Goal: Task Accomplishment & Management: Manage account settings

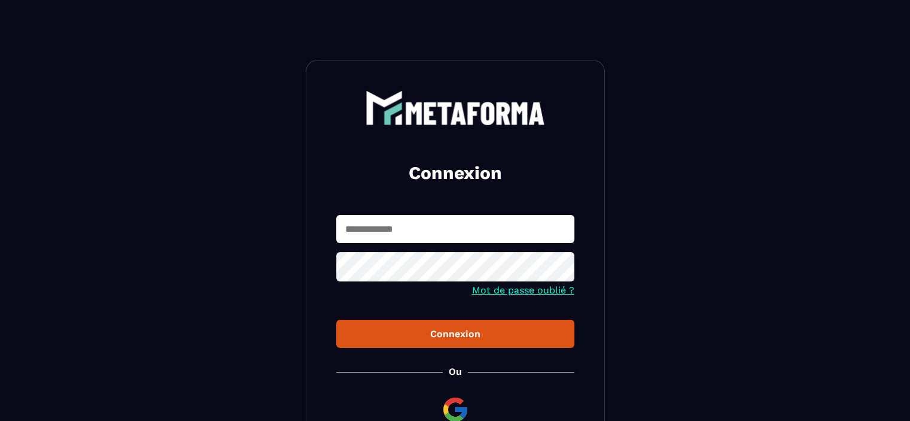
type input "**********"
click at [465, 337] on div "Connexion" at bounding box center [455, 333] width 219 height 11
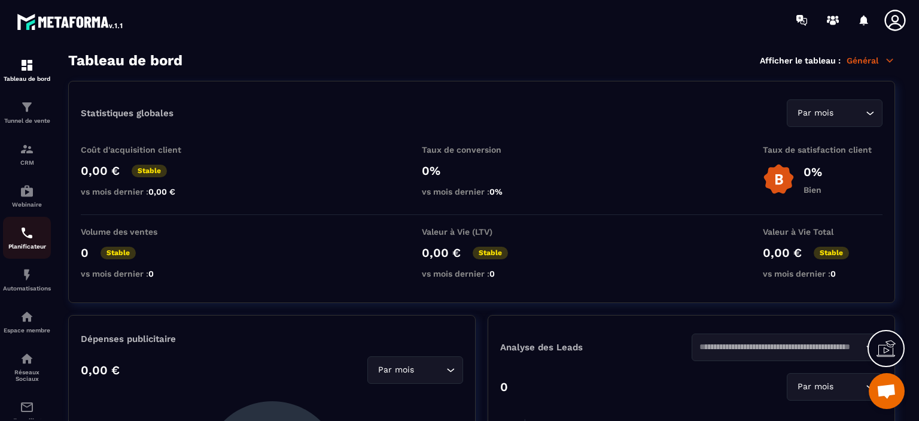
click at [33, 240] on img at bounding box center [27, 233] width 14 height 14
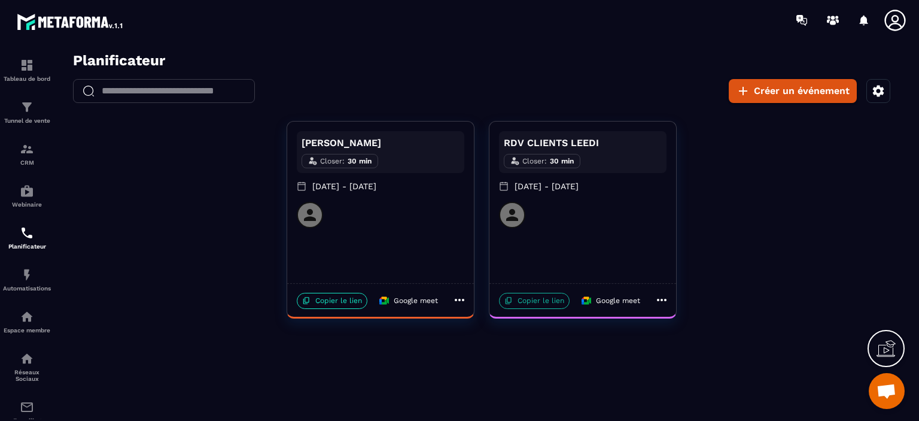
click at [542, 303] on p "Copier le lien" at bounding box center [534, 301] width 71 height 16
click at [24, 373] on p "Réseaux Sociaux" at bounding box center [27, 375] width 48 height 13
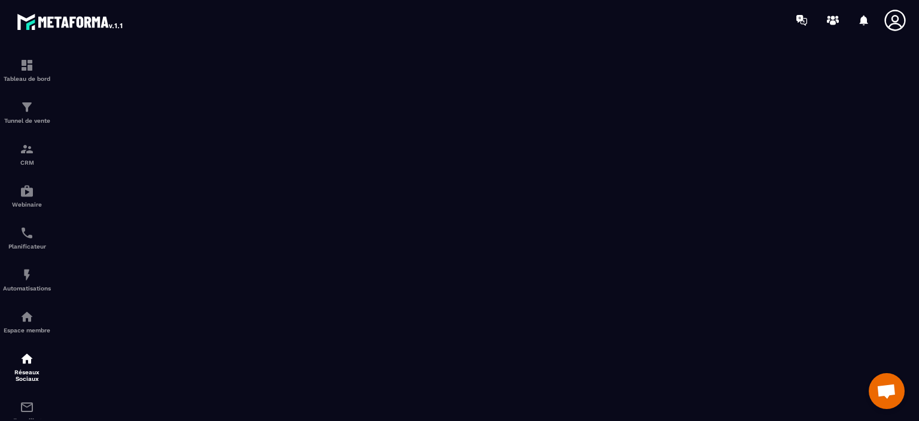
click at [881, 396] on span "Ouvrir le chat" at bounding box center [887, 392] width 20 height 17
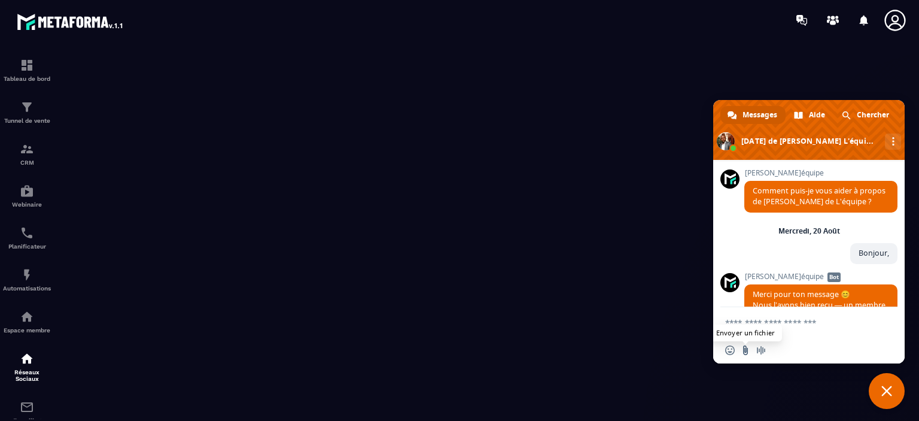
click at [746, 353] on input "Envoyer un fichier" at bounding box center [746, 350] width 10 height 10
type input "**********"
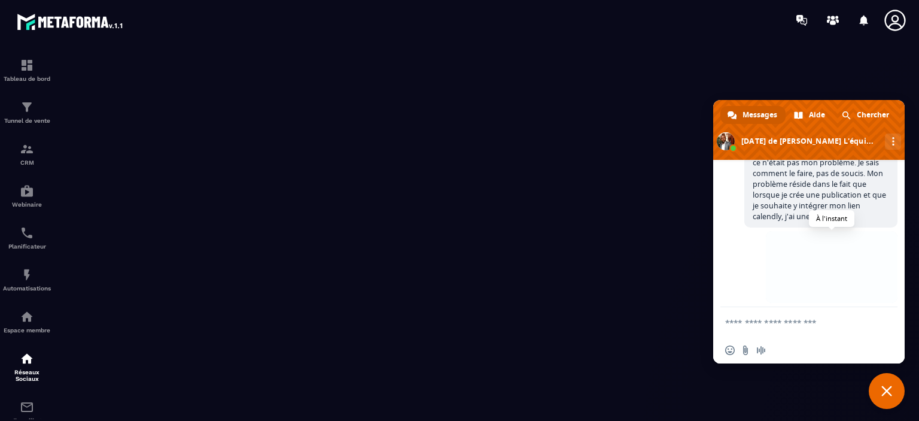
scroll to position [988, 0]
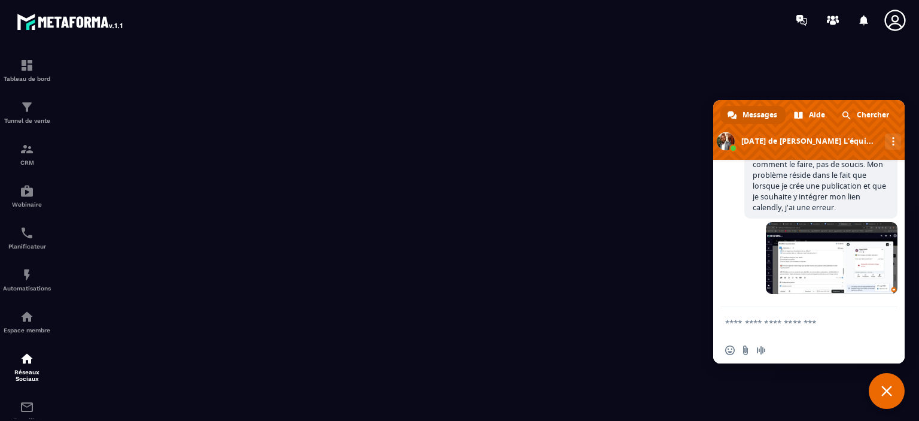
click at [893, 390] on span "Fermer le chat" at bounding box center [887, 391] width 36 height 36
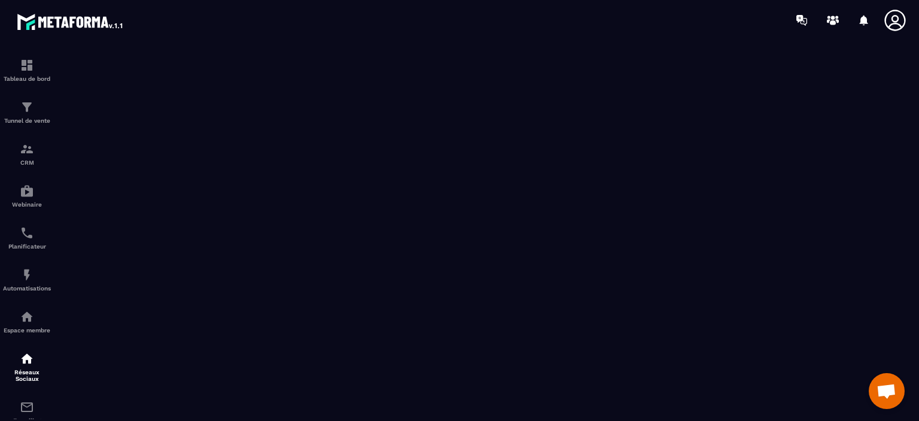
click at [488, 19] on div at bounding box center [530, 20] width 778 height 40
click at [886, 390] on span "Ouvrir le chat" at bounding box center [887, 392] width 20 height 17
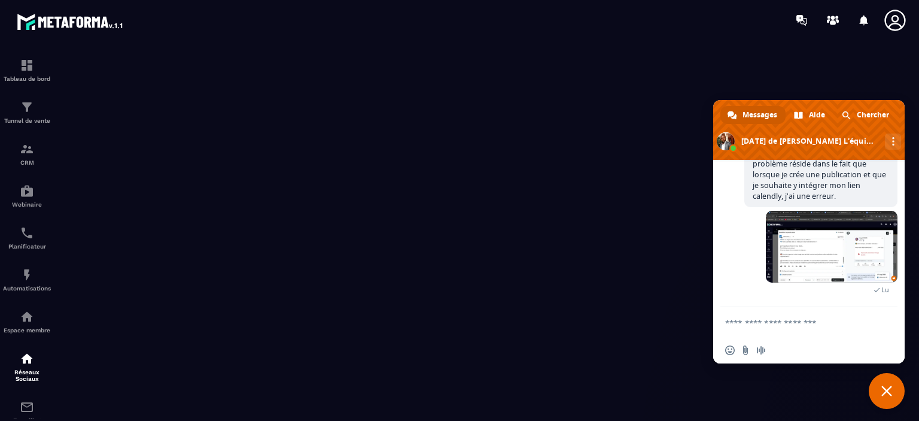
click at [885, 392] on span "Fermer le chat" at bounding box center [886, 390] width 11 height 11
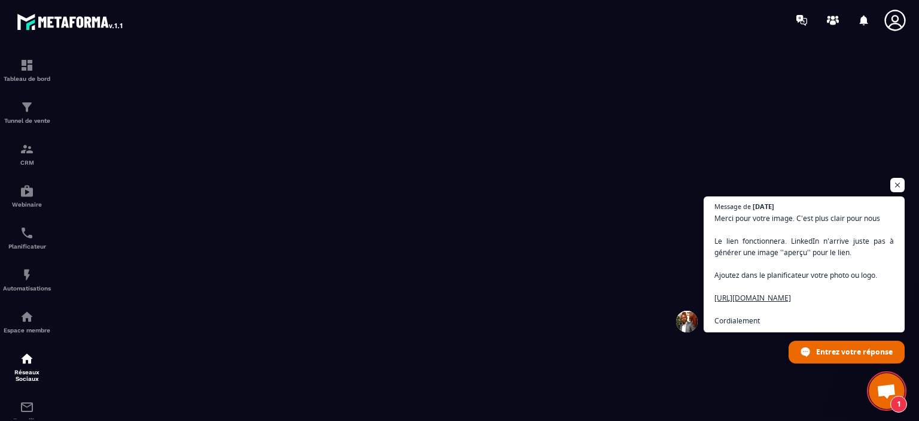
click at [888, 384] on span "Ouvrir le chat" at bounding box center [887, 392] width 20 height 17
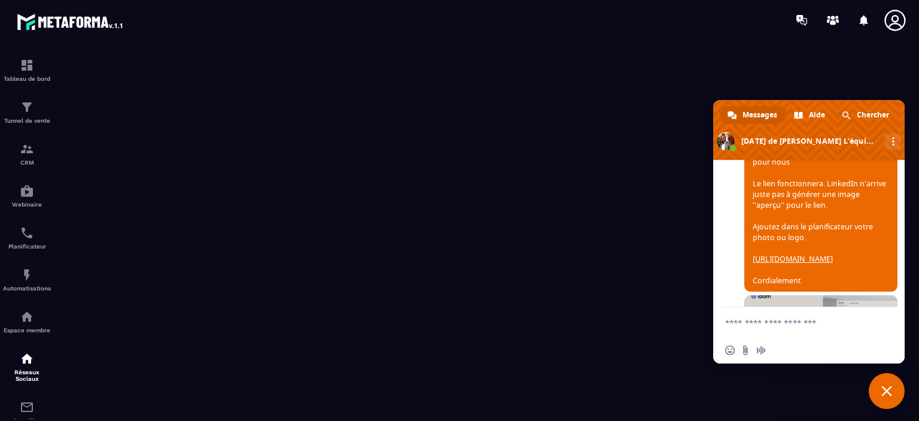
scroll to position [1170, 0]
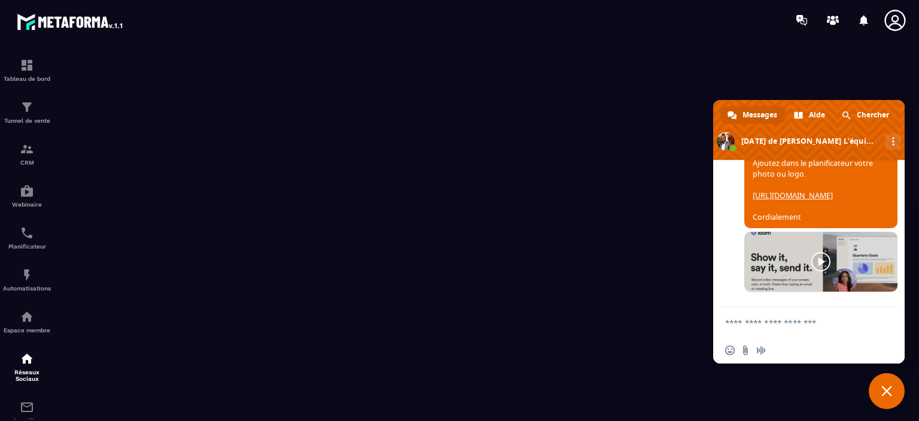
click at [799, 200] on link "https://www.loom.com/share/4d74b5acb2624aa5b9a9294e3f9a70e0" at bounding box center [793, 195] width 80 height 10
click at [628, 38] on div at bounding box center [530, 20] width 778 height 40
click at [29, 237] on img at bounding box center [27, 233] width 14 height 14
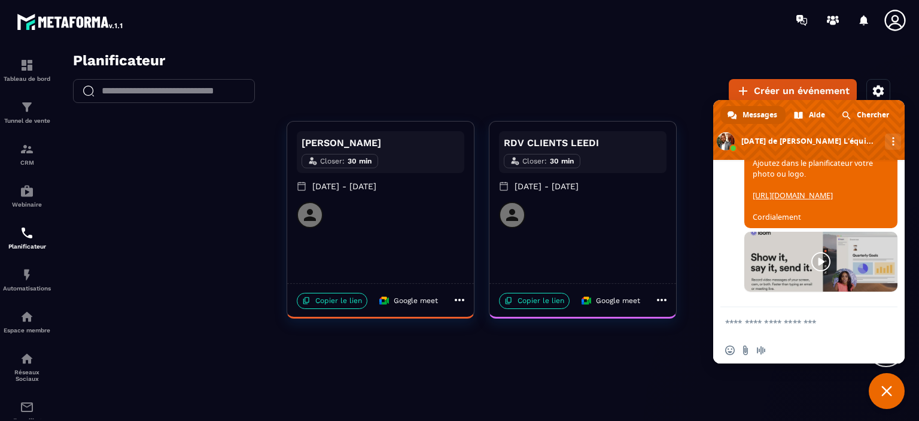
click at [662, 304] on icon at bounding box center [662, 300] width 14 height 14
click at [679, 322] on li "Modifier" at bounding box center [694, 322] width 71 height 17
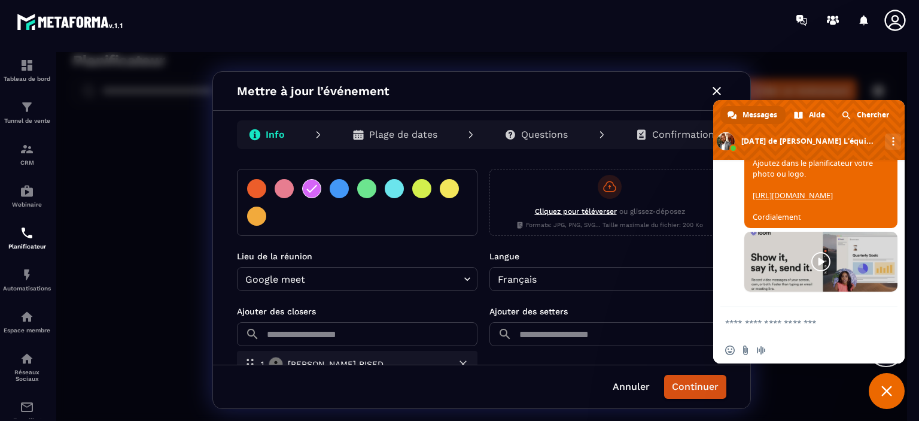
scroll to position [236, 0]
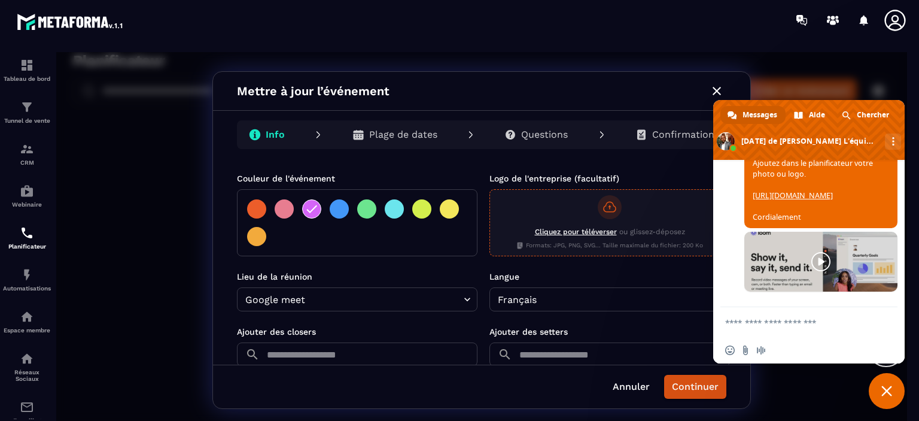
click at [585, 229] on span "Cliquez pour téléverser" at bounding box center [576, 231] width 82 height 8
click at [56, 52] on input "Cliquez pour téléverser ou glissez-déposez Formats: JPG, PNG, SVG... Taille max…" at bounding box center [56, 52] width 0 height 0
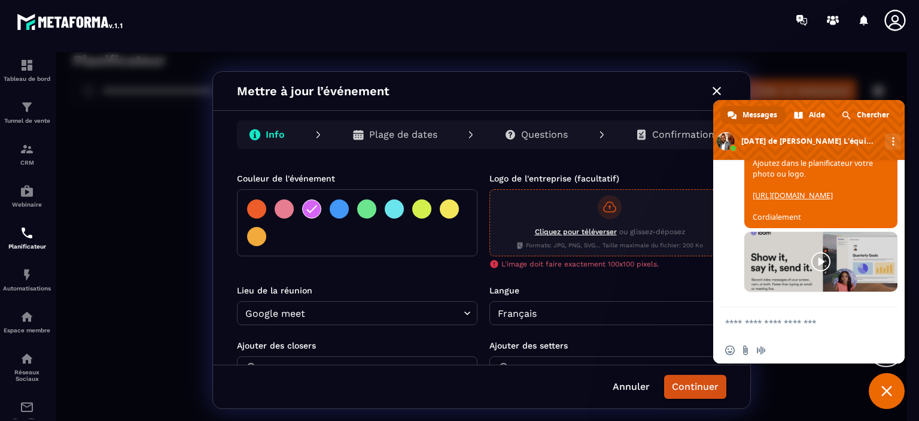
click at [590, 230] on span "Cliquez pour téléverser" at bounding box center [576, 231] width 82 height 8
click at [56, 52] on input "Cliquez pour téléverser ou glissez-déposez Formats: JPG, PNG, SVG... Taille max…" at bounding box center [56, 52] width 0 height 0
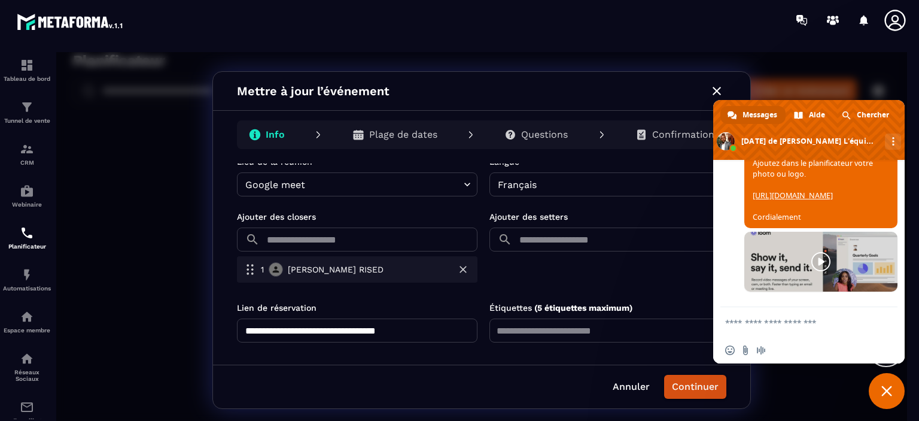
scroll to position [355, 0]
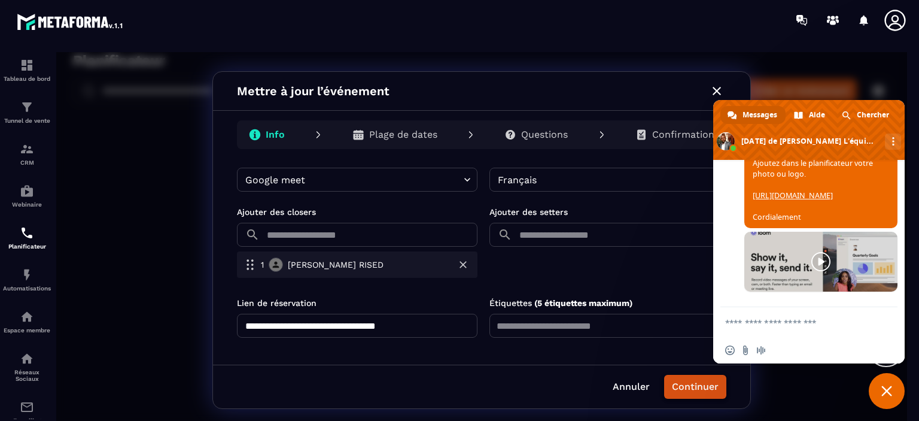
click at [704, 390] on button "Continuer" at bounding box center [695, 387] width 62 height 24
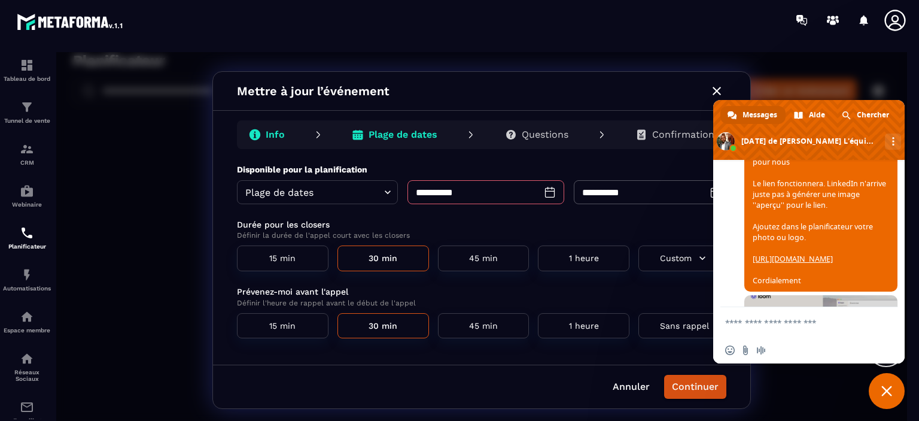
scroll to position [1170, 0]
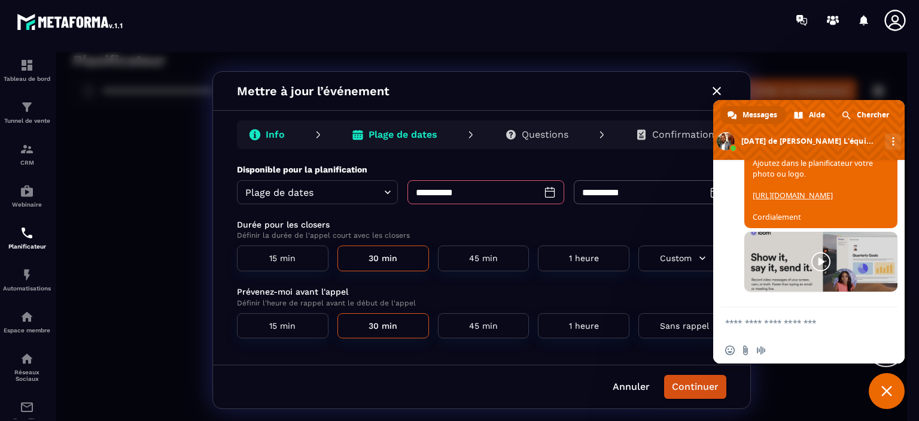
click at [787, 331] on textarea "Entrez votre message..." at bounding box center [797, 322] width 144 height 30
type textarea "*"
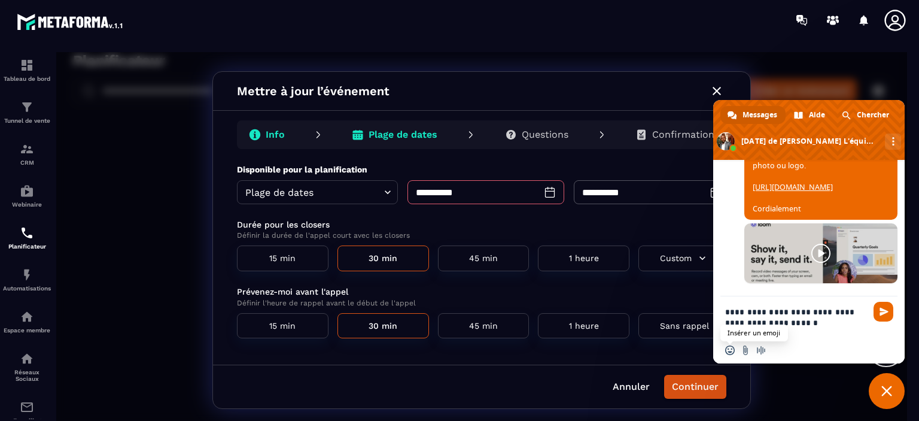
click at [732, 351] on span "Insérer un emoji" at bounding box center [730, 350] width 10 height 10
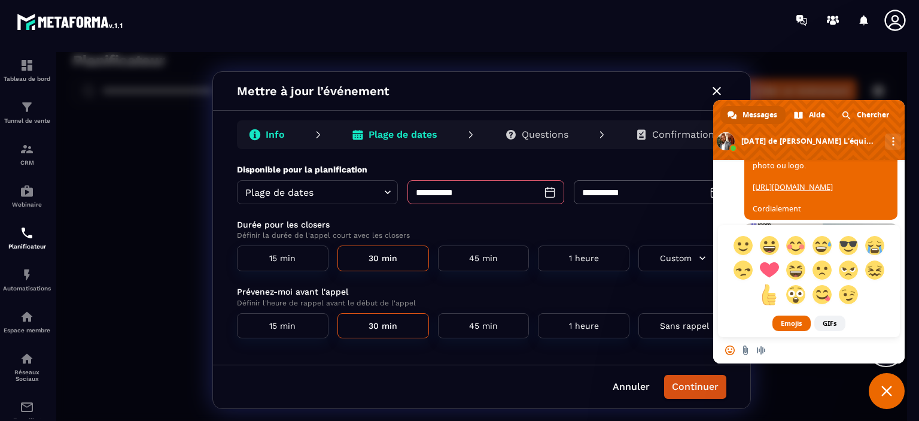
click at [771, 296] on span at bounding box center [769, 294] width 21 height 21
type textarea "**********"
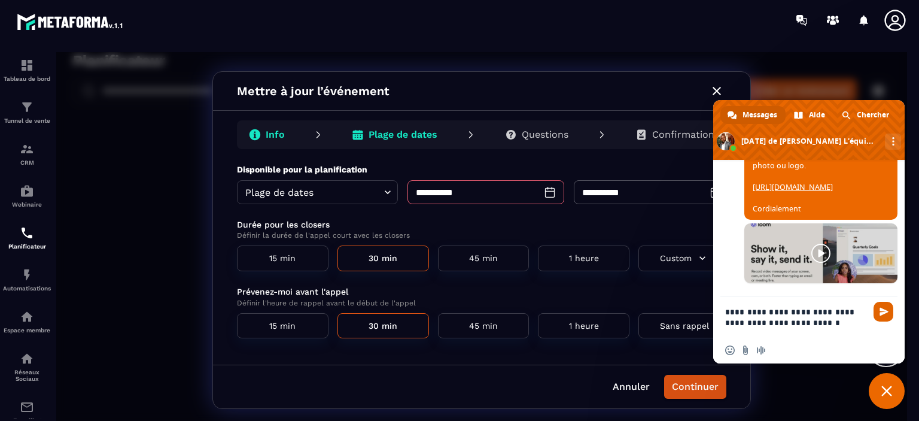
click at [886, 315] on span "Envoyer" at bounding box center [884, 311] width 9 height 9
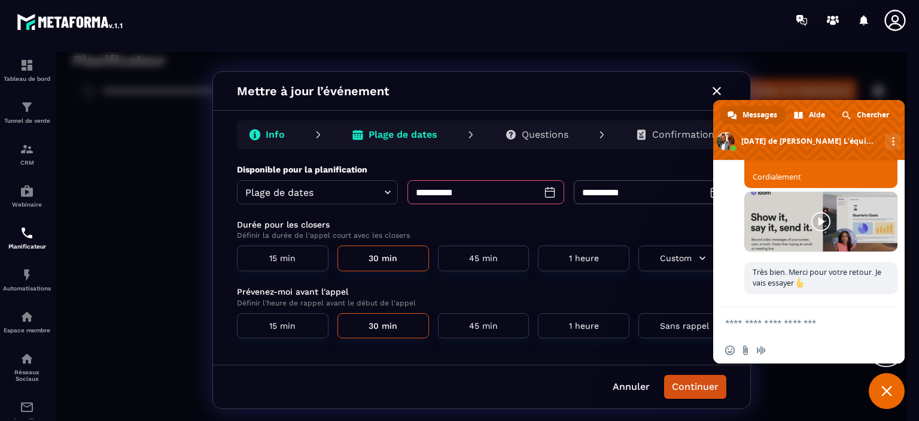
scroll to position [1283, 0]
click at [888, 392] on span "Fermer le chat" at bounding box center [886, 390] width 11 height 11
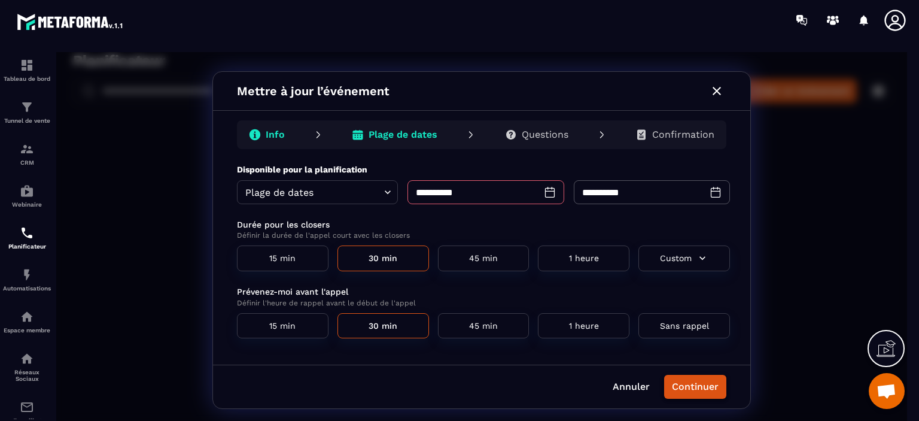
click at [689, 389] on button "Continuer" at bounding box center [695, 387] width 62 height 24
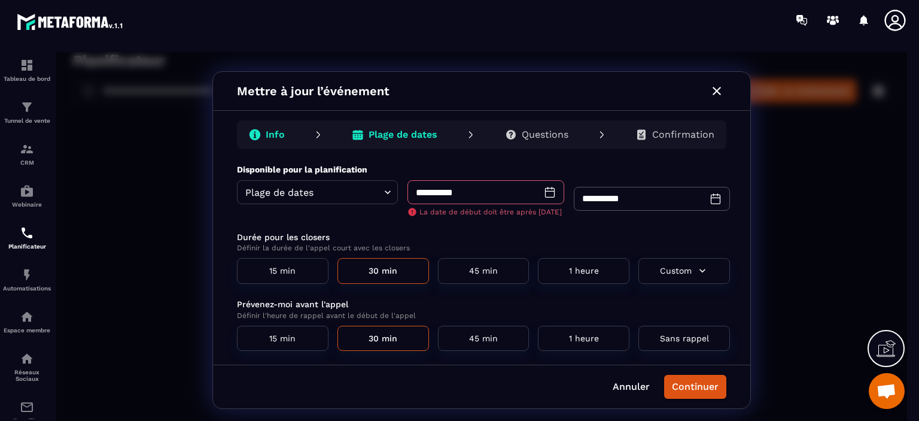
click at [544, 194] on icon at bounding box center [550, 192] width 12 height 12
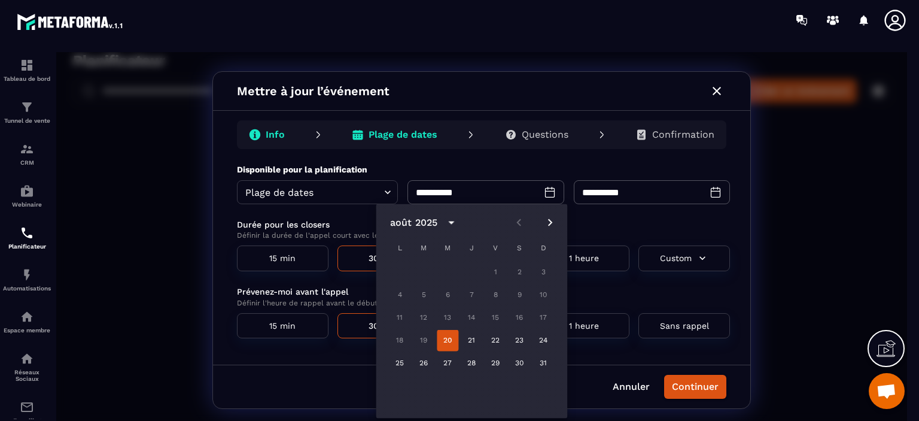
click at [451, 344] on button "20" at bounding box center [448, 341] width 22 height 22
click at [619, 225] on p "Durée pour les closers" at bounding box center [483, 224] width 493 height 12
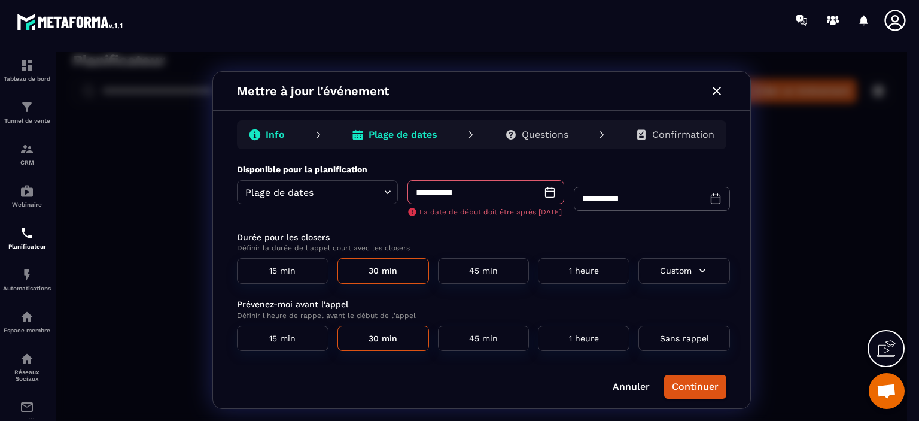
click at [541, 192] on div "**********" at bounding box center [485, 192] width 156 height 24
click at [546, 195] on icon at bounding box center [550, 192] width 12 height 12
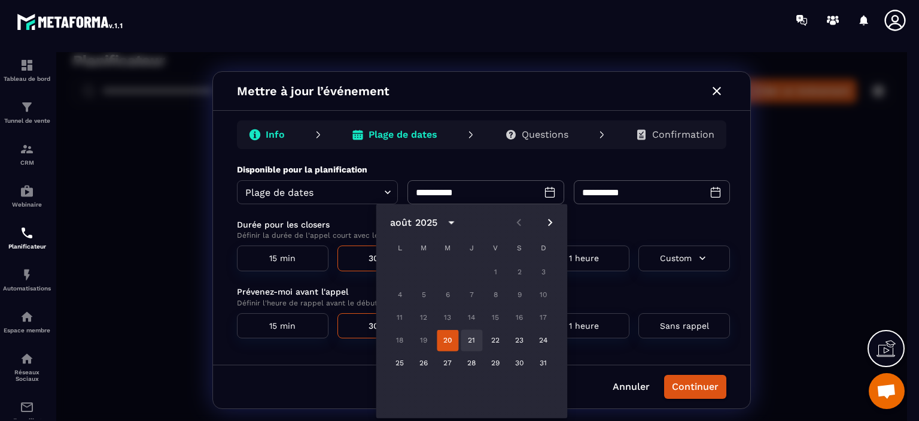
click at [473, 341] on button "21" at bounding box center [472, 341] width 22 height 22
type input "**********"
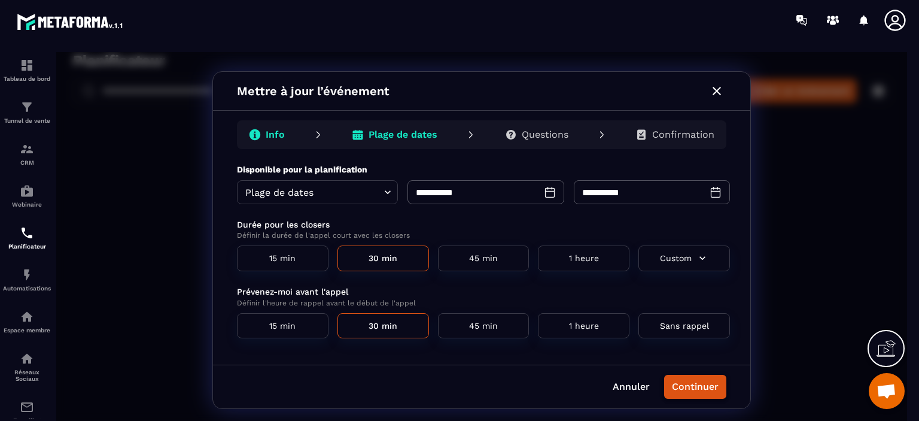
click at [694, 392] on button "Continuer" at bounding box center [695, 387] width 62 height 24
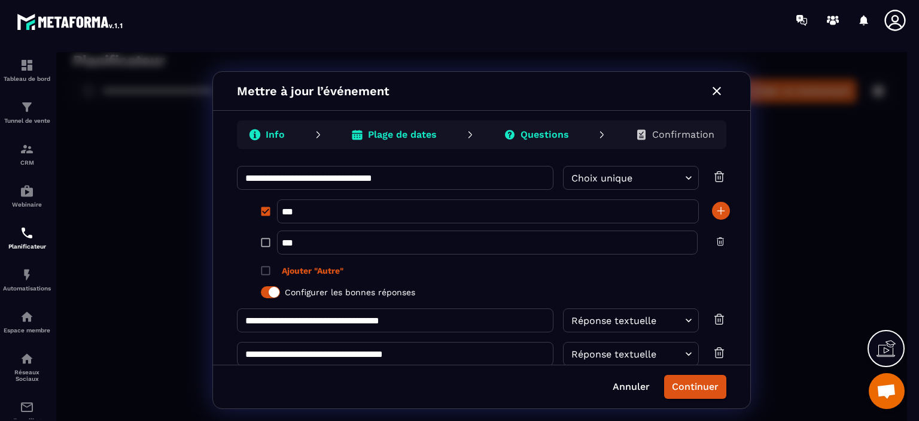
scroll to position [120, 0]
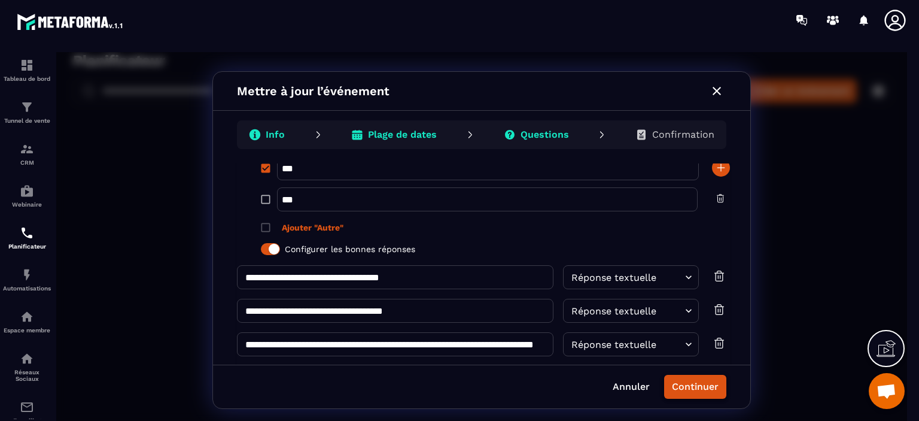
click at [691, 390] on button "Continuer" at bounding box center [695, 387] width 62 height 24
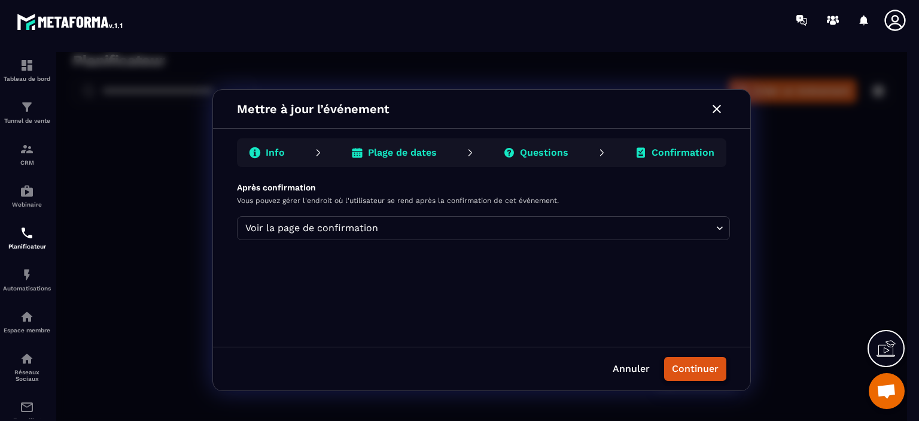
scroll to position [0, 0]
click at [718, 230] on body "Planificateur ​ ​ Créer un événement Audit Leedi Closer : 30 min 01/08/2025 - 3…" at bounding box center [481, 240] width 851 height 376
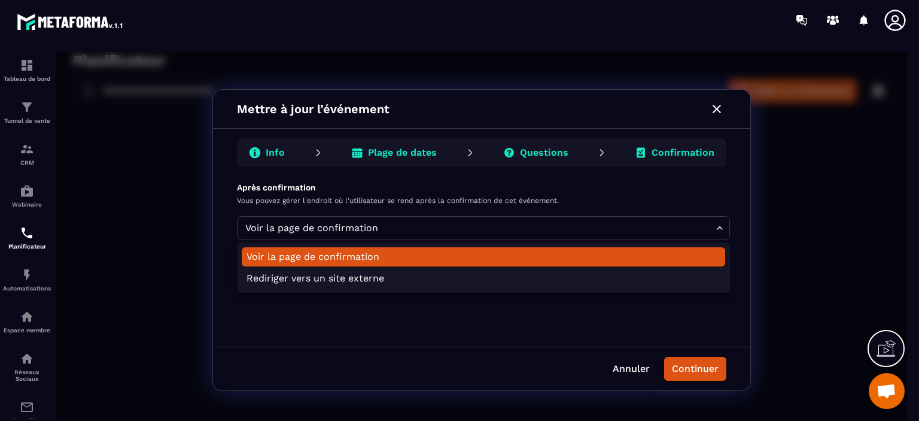
click at [718, 230] on div at bounding box center [481, 240] width 851 height 376
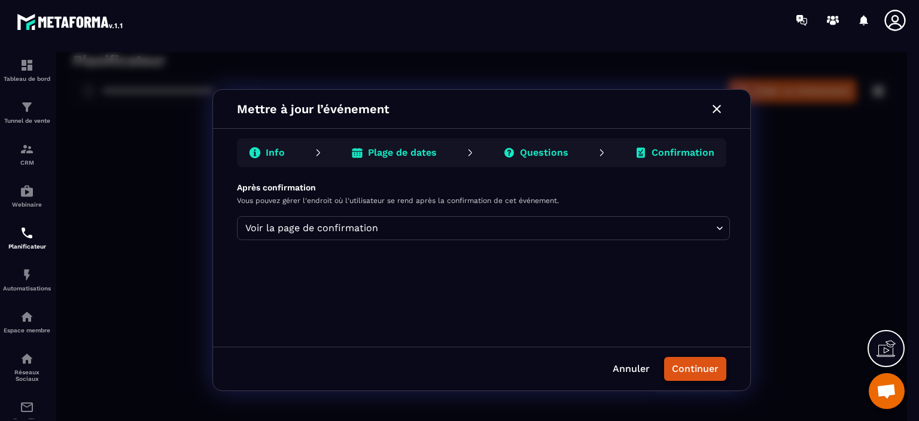
click at [698, 372] on button "Continuer" at bounding box center [695, 369] width 62 height 24
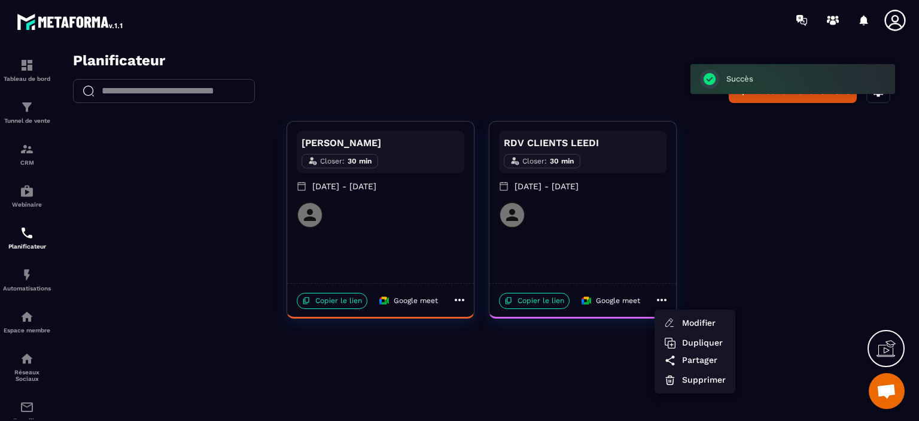
click at [541, 302] on div at bounding box center [481, 240] width 851 height 376
click at [539, 300] on p "Copier le lien" at bounding box center [534, 301] width 71 height 16
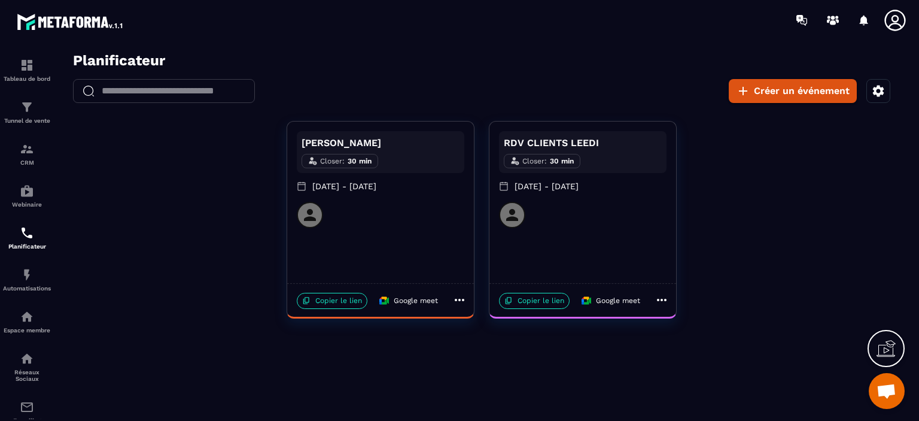
click at [662, 299] on icon at bounding box center [662, 300] width 10 height 2
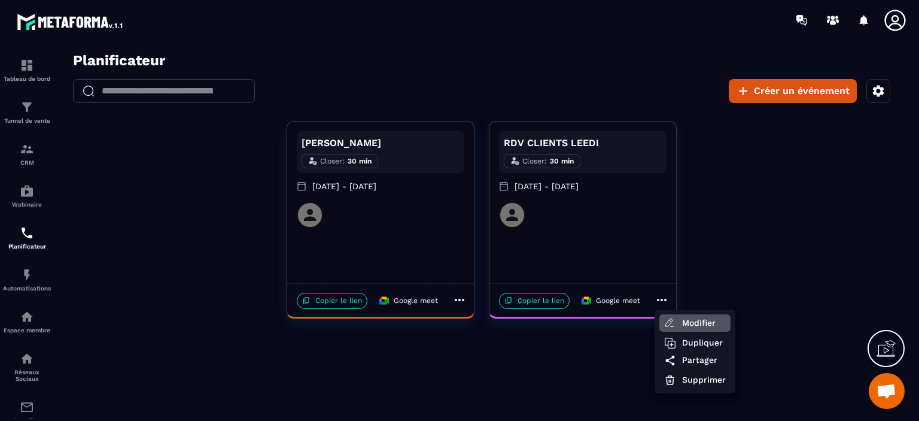
click at [677, 321] on li "Modifier" at bounding box center [694, 322] width 71 height 17
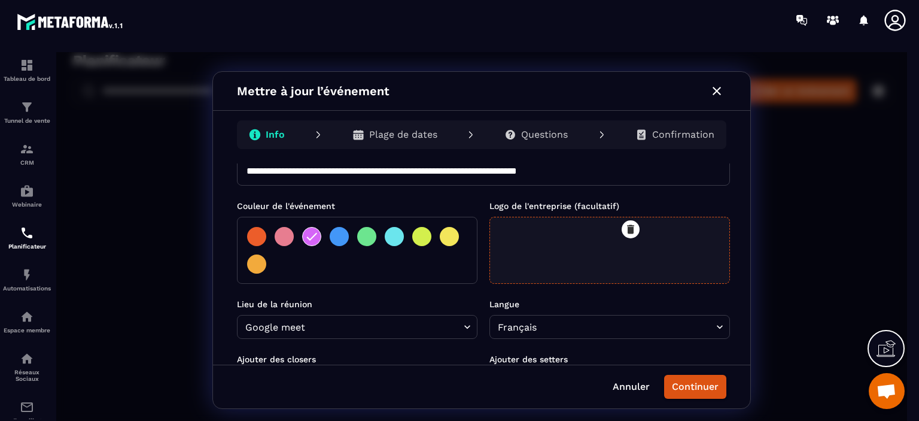
scroll to position [239, 0]
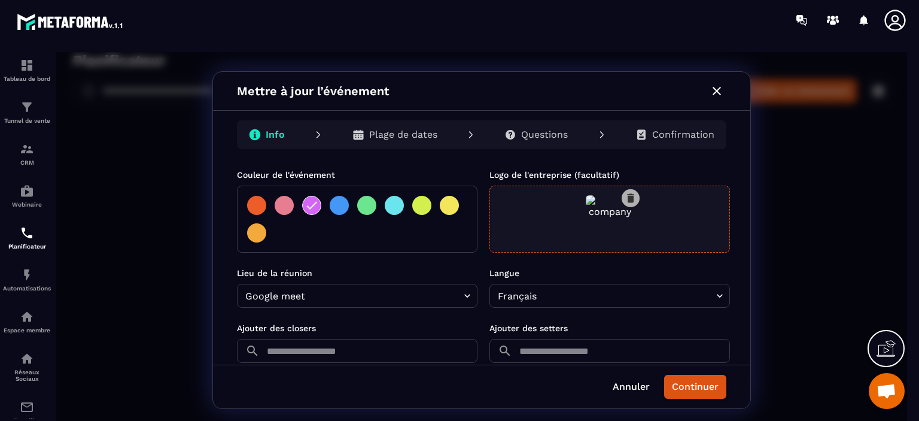
click at [634, 197] on icon "button" at bounding box center [631, 198] width 12 height 12
click at [585, 224] on span "Cliquez pour téléverser" at bounding box center [576, 228] width 82 height 8
click at [56, 52] on input "Cliquez pour téléverser ou glissez-déposez Formats: JPG, PNG, SVG... Taille max…" at bounding box center [56, 52] width 0 height 0
click at [685, 392] on button "Continuer" at bounding box center [695, 387] width 62 height 24
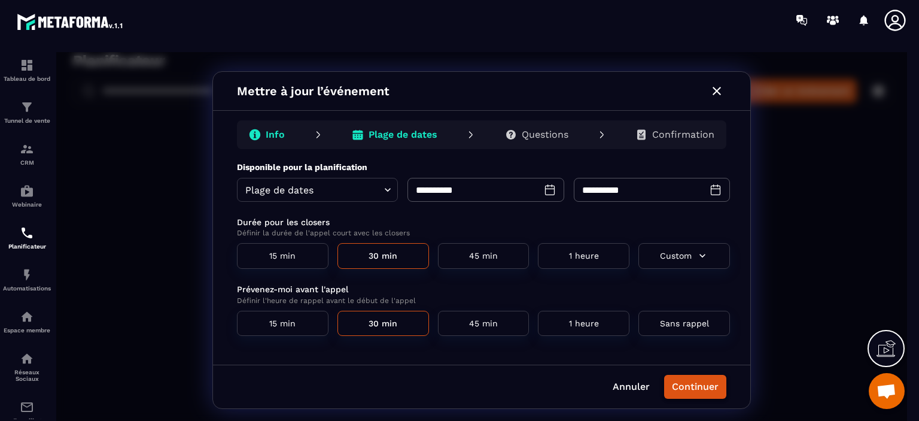
scroll to position [0, 0]
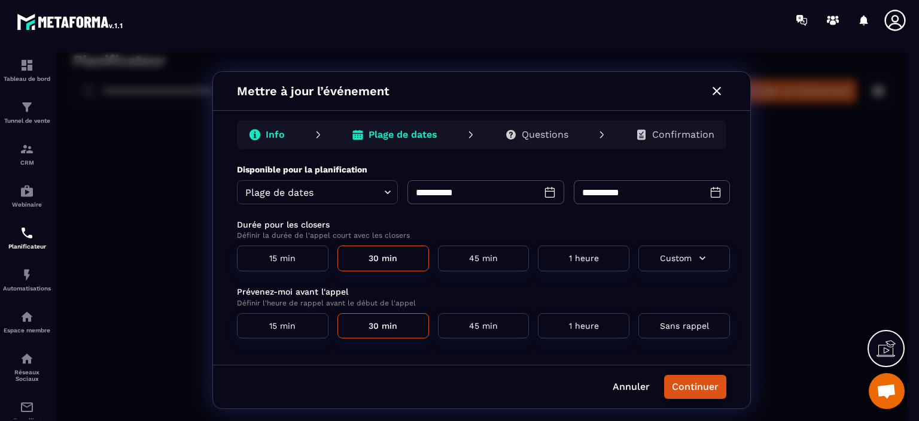
click at [698, 392] on button "Continuer" at bounding box center [695, 387] width 62 height 24
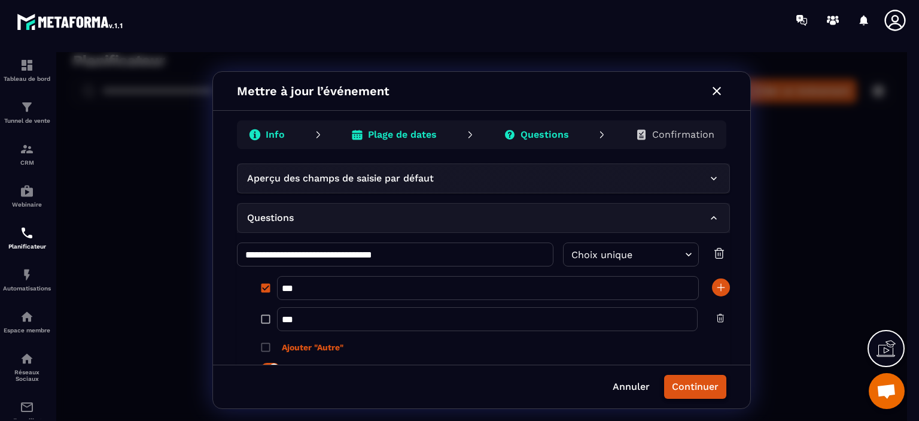
click at [698, 390] on button "Continuer" at bounding box center [695, 387] width 62 height 24
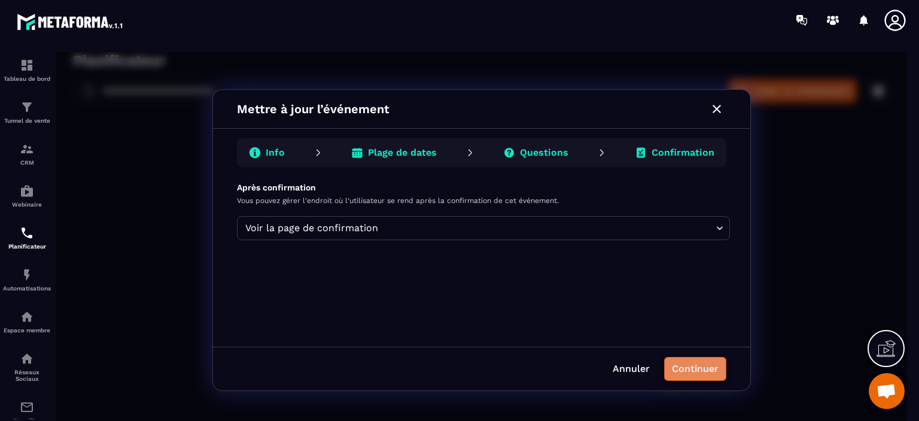
click at [702, 374] on button "Continuer" at bounding box center [695, 369] width 62 height 24
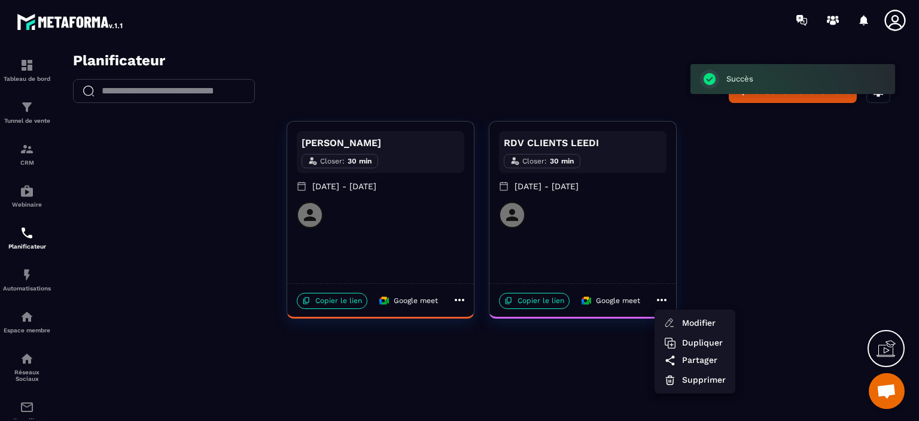
click at [549, 300] on div at bounding box center [481, 240] width 851 height 376
click at [546, 305] on p "Copier le lien" at bounding box center [534, 301] width 71 height 16
click at [878, 397] on span "Ouvrir le chat" at bounding box center [887, 392] width 20 height 17
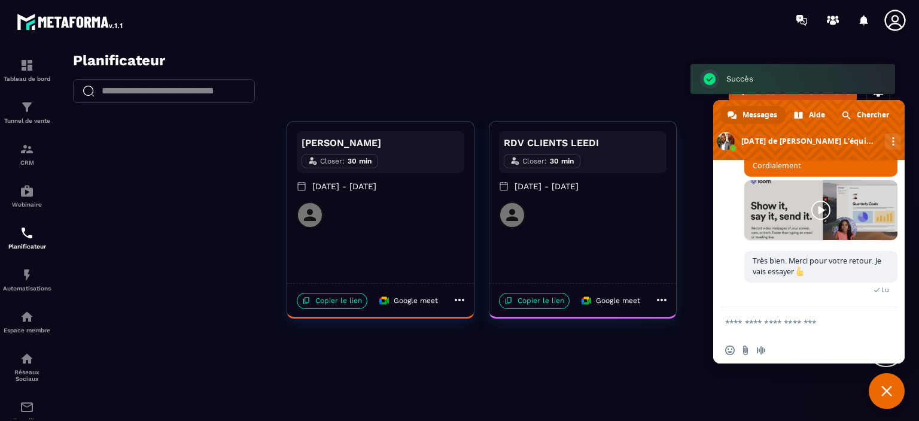
click at [818, 328] on textarea "Entrez votre message..." at bounding box center [797, 322] width 144 height 30
type textarea "*"
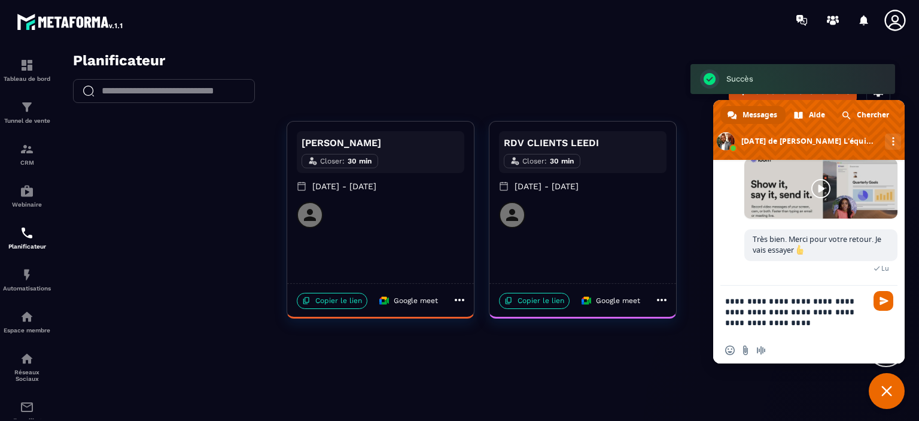
type textarea "**********"
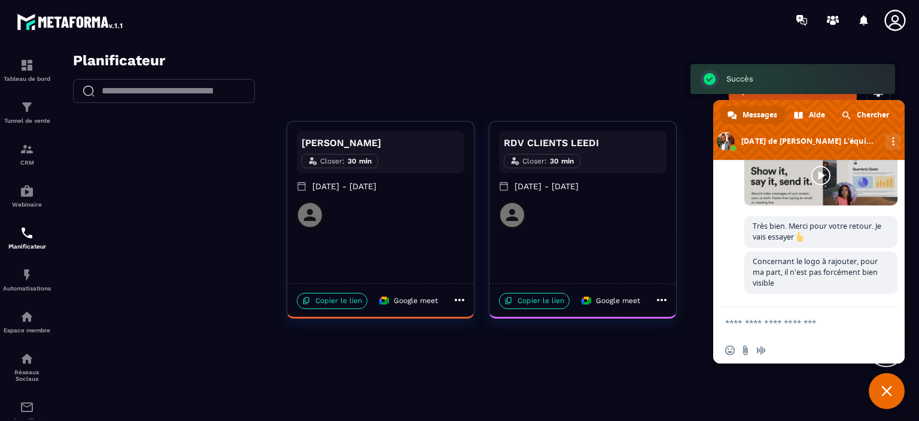
scroll to position [1319, 0]
click at [786, 322] on textarea "Entrez votre message..." at bounding box center [797, 322] width 144 height 30
paste textarea "**********"
type textarea "**********"
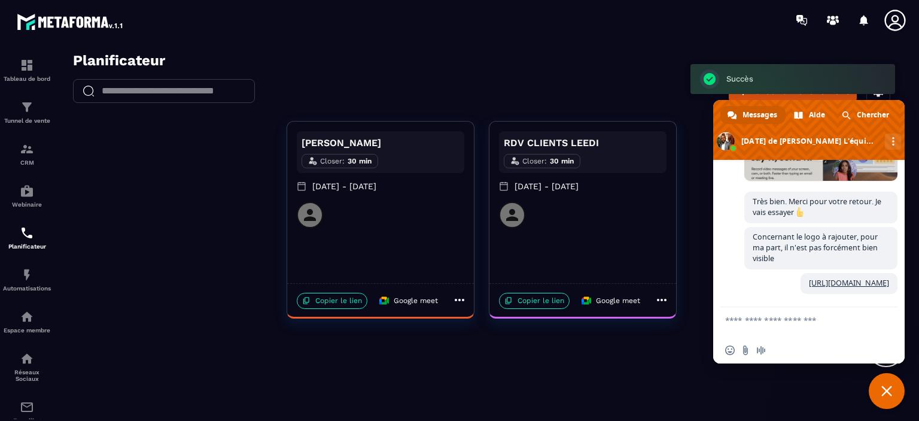
scroll to position [1378, 0]
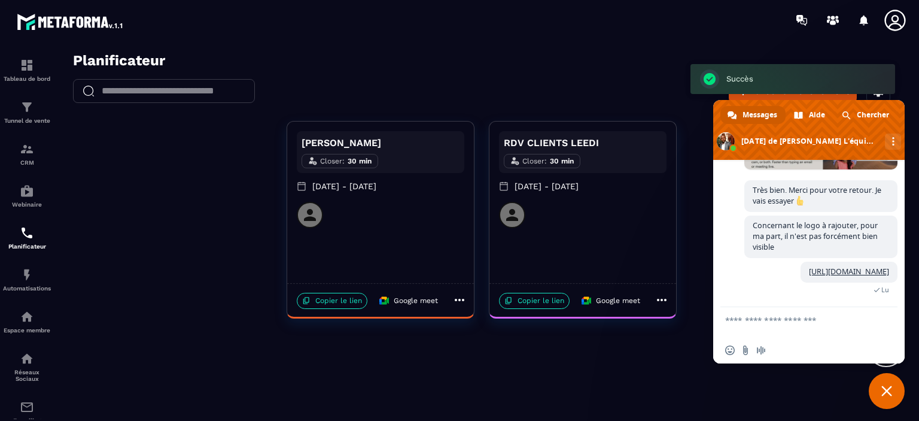
click at [659, 301] on icon at bounding box center [662, 300] width 14 height 14
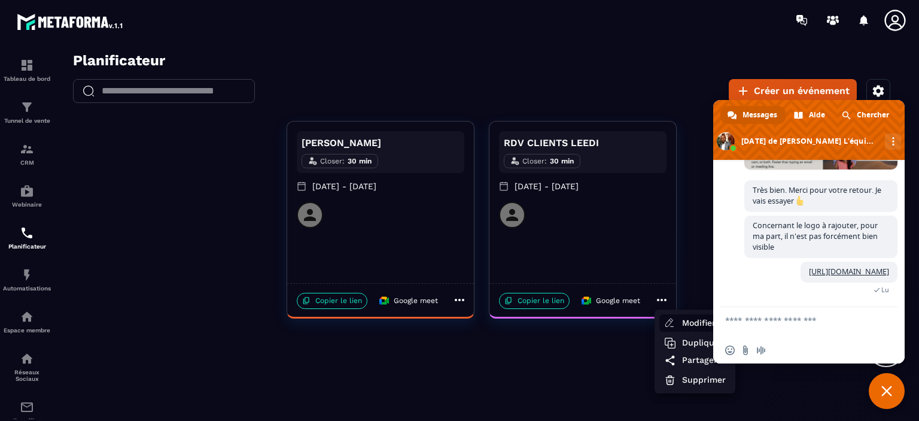
click at [681, 323] on li "Modifier" at bounding box center [694, 322] width 71 height 17
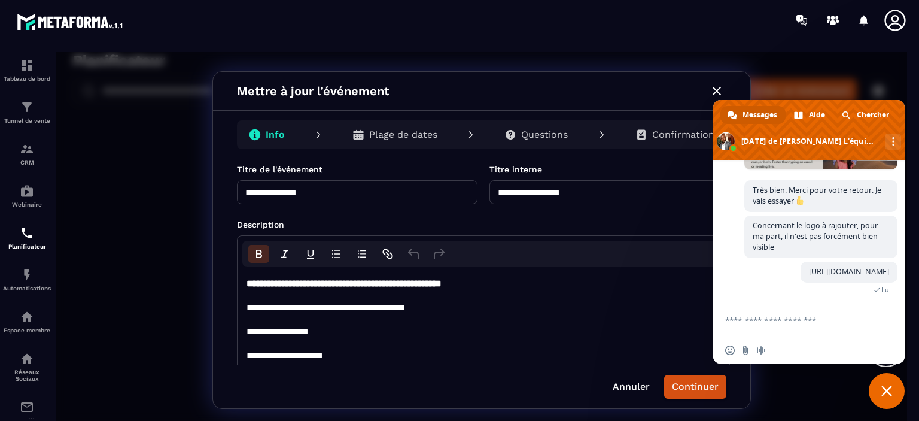
scroll to position [2, 0]
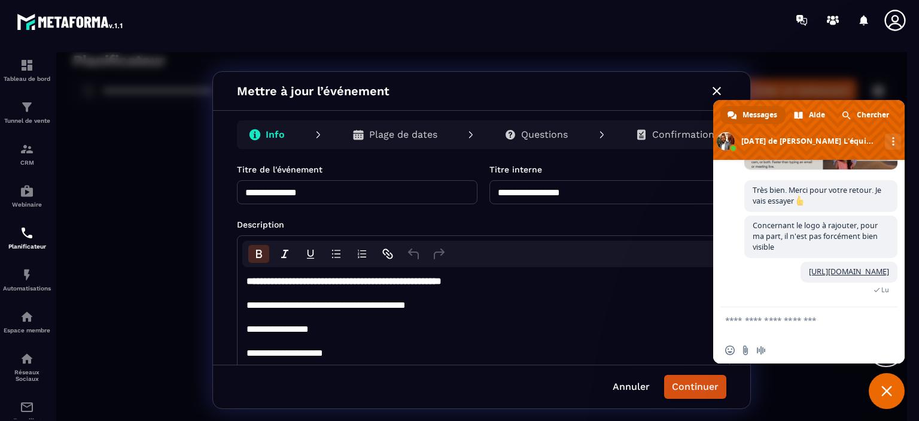
click at [829, 80] on div "**********" at bounding box center [481, 240] width 851 height 376
click at [881, 394] on span "Fermer le chat" at bounding box center [886, 390] width 11 height 11
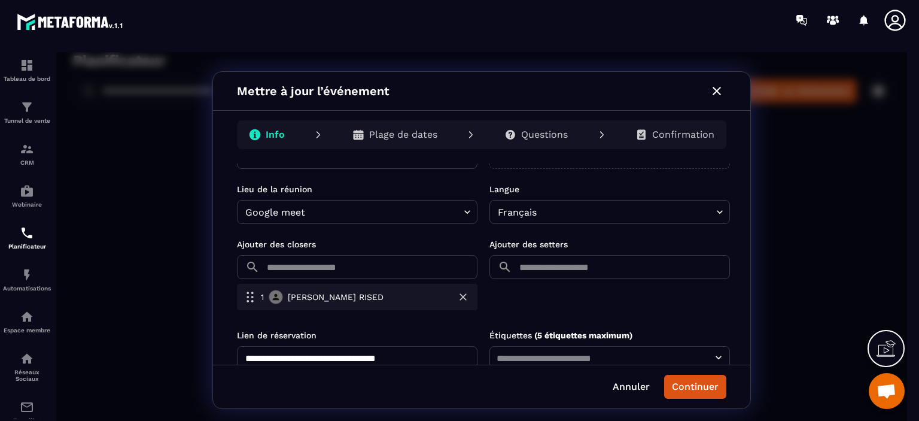
scroll to position [236, 0]
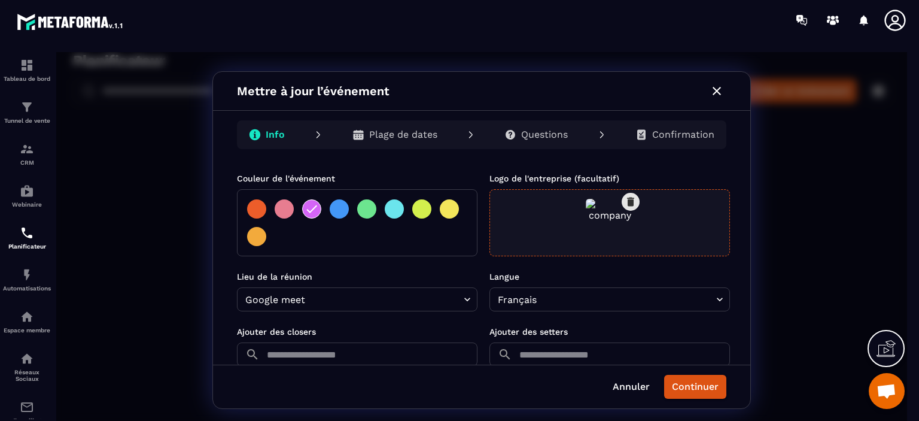
click at [629, 200] on icon "button" at bounding box center [630, 201] width 7 height 9
click at [596, 228] on span "Cliquez pour téléverser" at bounding box center [576, 231] width 82 height 8
click at [56, 52] on input "Cliquez pour téléverser ou glissez-déposez Formats: JPG, PNG, SVG... Taille max…" at bounding box center [56, 52] width 0 height 0
click at [629, 197] on icon "button" at bounding box center [630, 201] width 7 height 9
click at [576, 230] on span "Cliquez pour téléverser" at bounding box center [576, 231] width 82 height 8
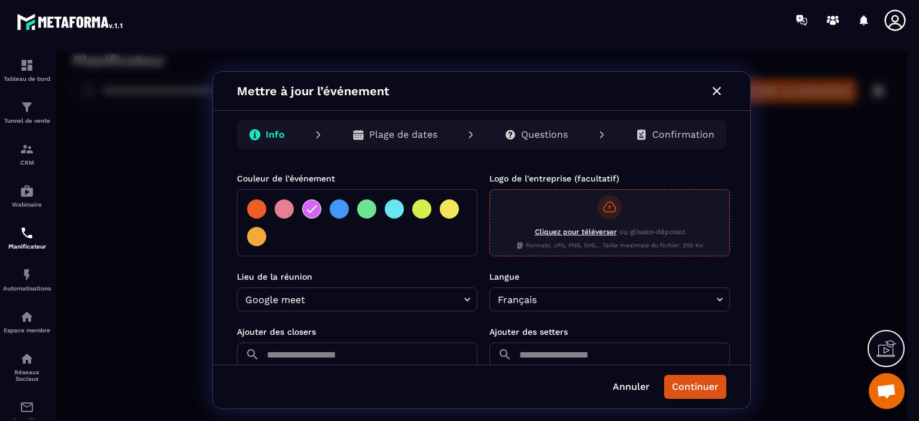
click at [56, 52] on input "Cliquez pour téléverser ou glissez-déposez Formats: JPG, PNG, SVG... Taille max…" at bounding box center [56, 52] width 0 height 0
click at [687, 388] on button "Continuer" at bounding box center [695, 387] width 62 height 24
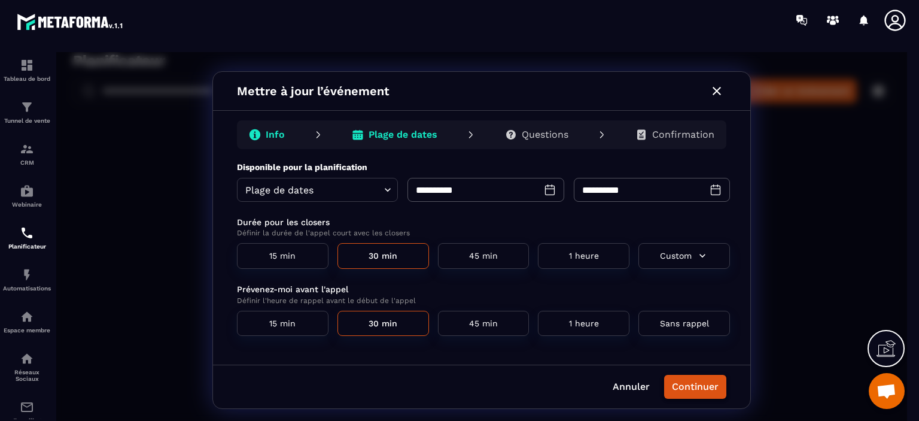
scroll to position [0, 0]
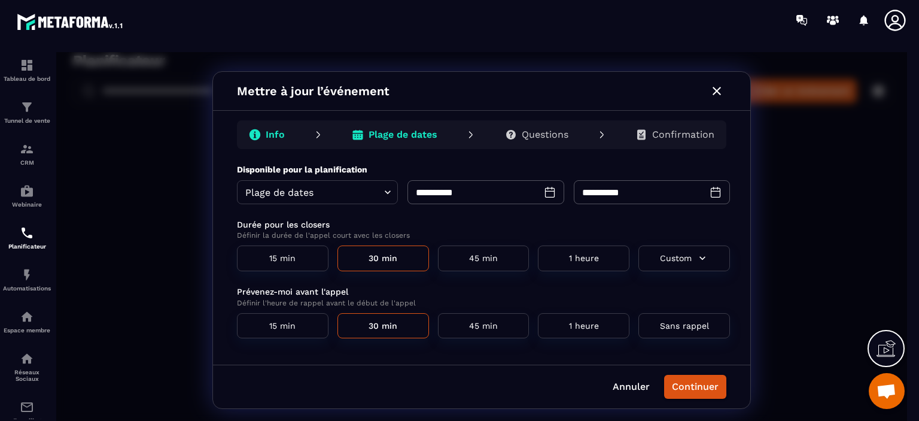
click at [716, 90] on icon "button" at bounding box center [717, 91] width 8 height 8
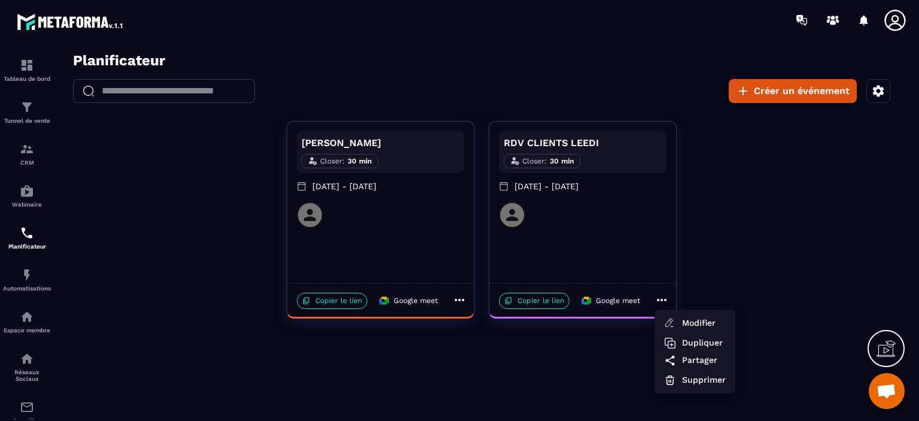
click at [558, 305] on div at bounding box center [481, 240] width 851 height 376
click at [549, 303] on p "Copier le lien" at bounding box center [534, 301] width 71 height 16
click at [887, 387] on span "Ouvrir le chat" at bounding box center [887, 392] width 20 height 17
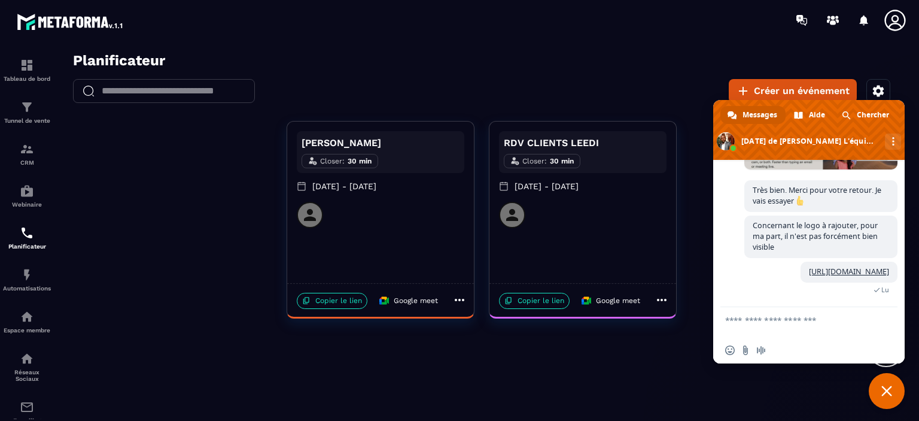
click at [825, 323] on textarea "Entrez votre message..." at bounding box center [797, 322] width 144 height 30
paste textarea "**********"
type textarea "**********"
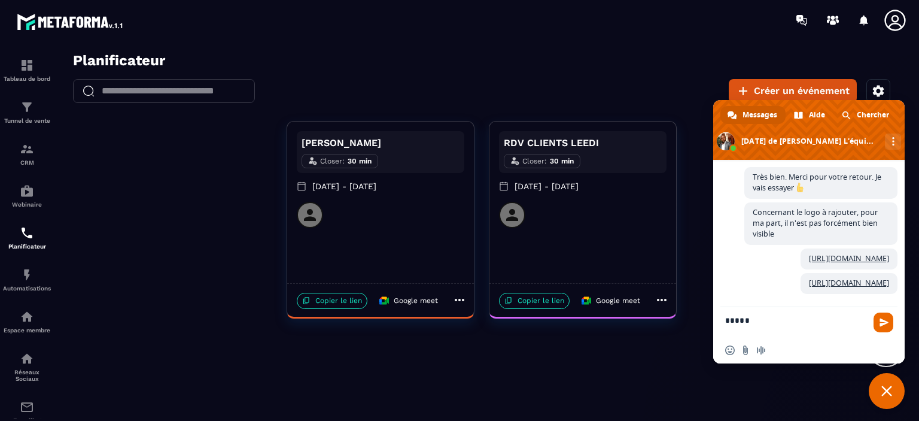
scroll to position [1425, 0]
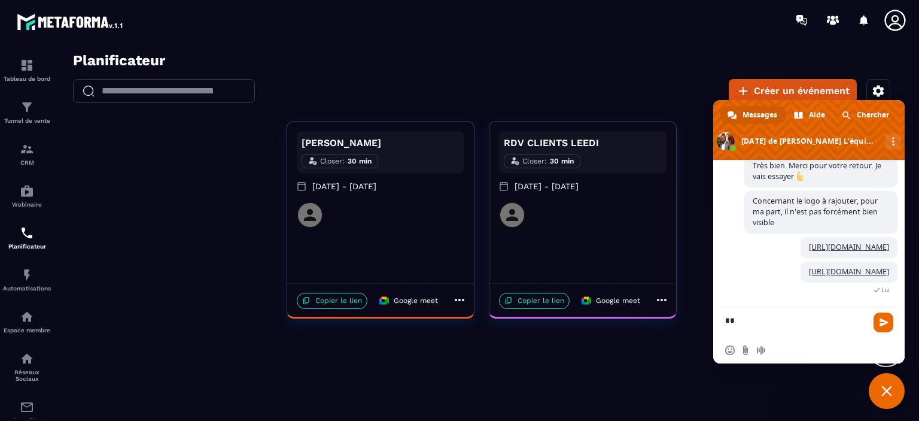
type textarea "*"
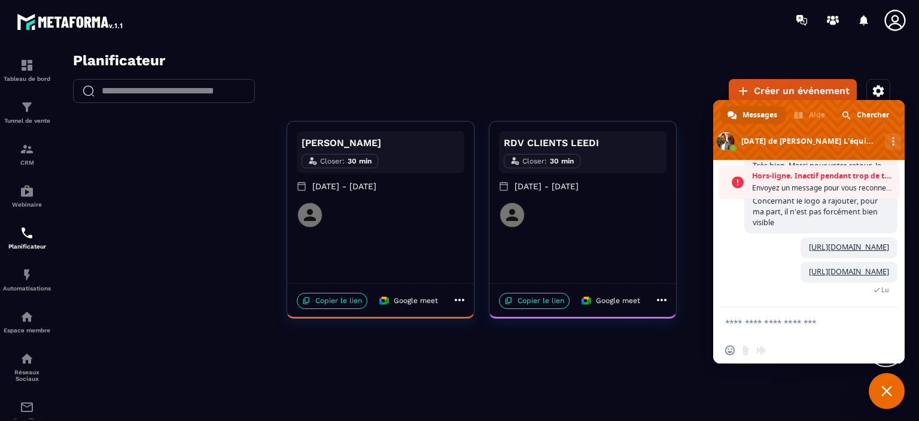
scroll to position [1426, 0]
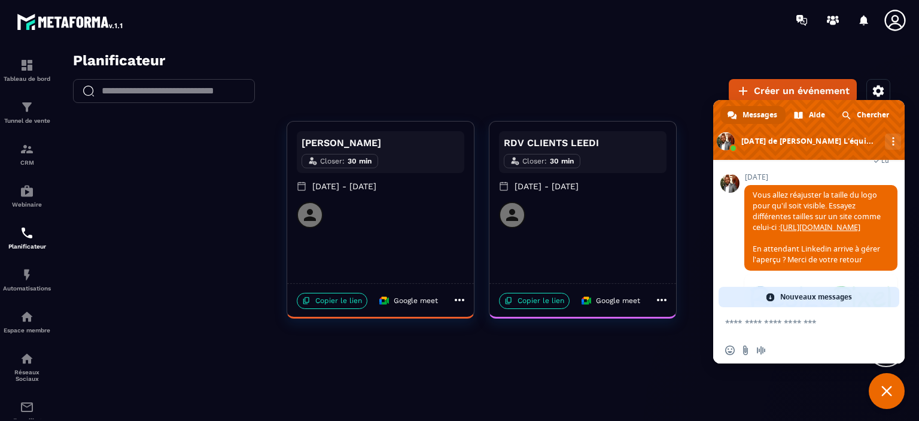
click at [857, 297] on link "Nouveaux messages" at bounding box center [809, 297] width 181 height 20
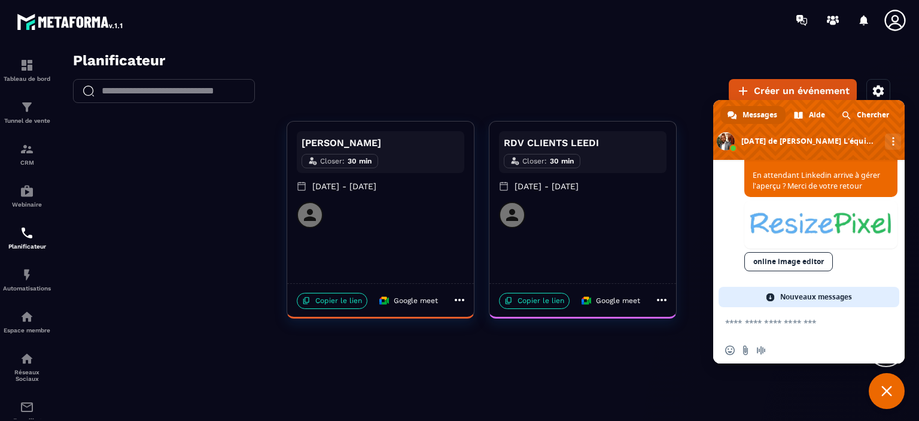
scroll to position [1631, 0]
click at [818, 296] on span "Nouveaux messages" at bounding box center [816, 297] width 72 height 20
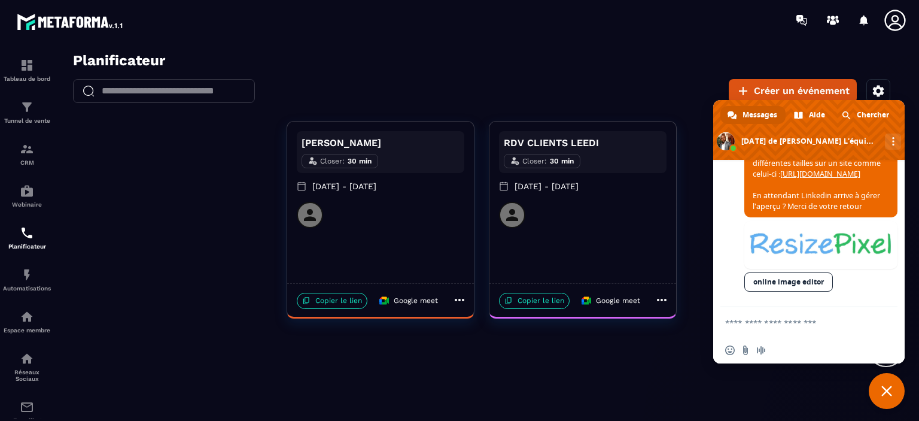
click at [662, 303] on icon at bounding box center [662, 300] width 14 height 14
click at [684, 327] on span "Modifier" at bounding box center [704, 323] width 44 height 13
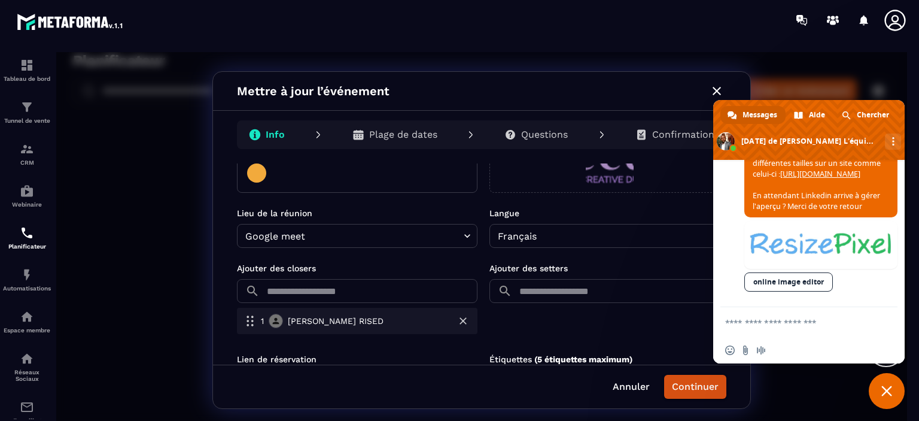
scroll to position [239, 0]
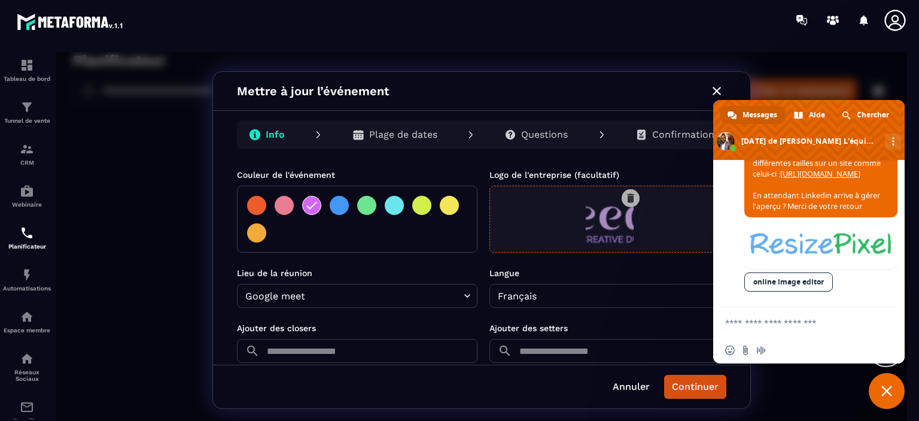
click at [629, 197] on icon "button" at bounding box center [630, 198] width 7 height 9
click at [765, 320] on textarea "Entrez votre message..." at bounding box center [797, 322] width 144 height 30
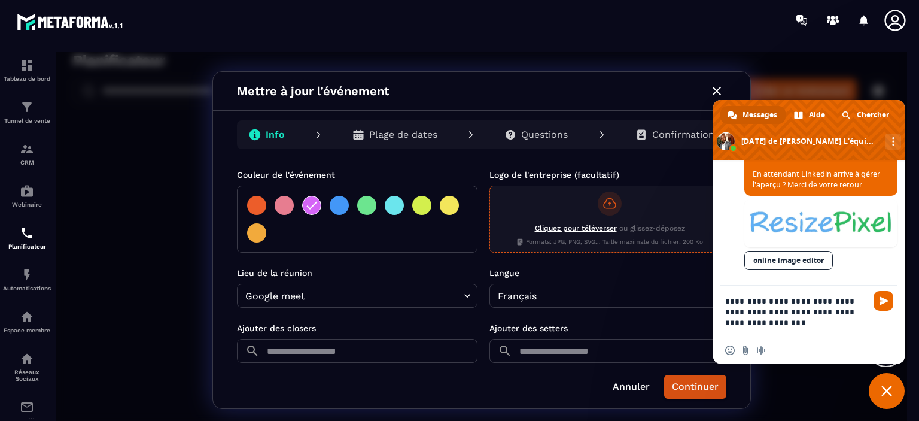
type textarea "**********"
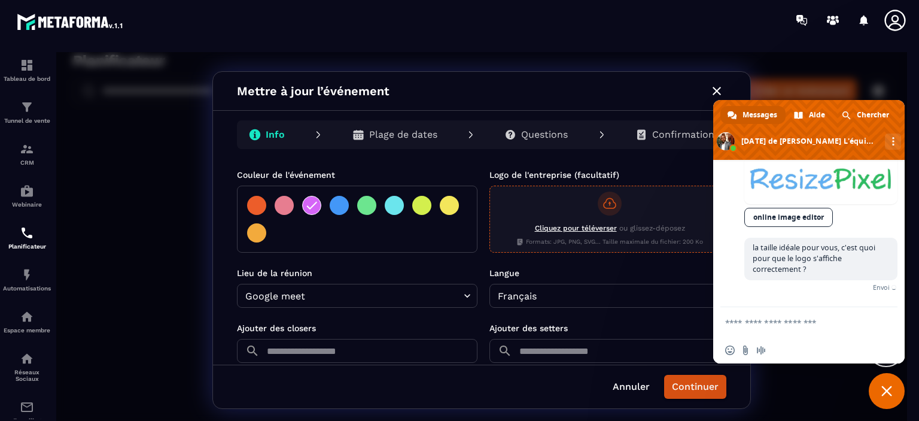
scroll to position [1663, 0]
click at [595, 226] on span "Cliquez pour téléverser" at bounding box center [576, 228] width 82 height 8
click at [56, 52] on input "Cliquez pour téléverser ou glissez-déposez Formats: JPG, PNG, SVG... Taille max…" at bounding box center [56, 52] width 0 height 0
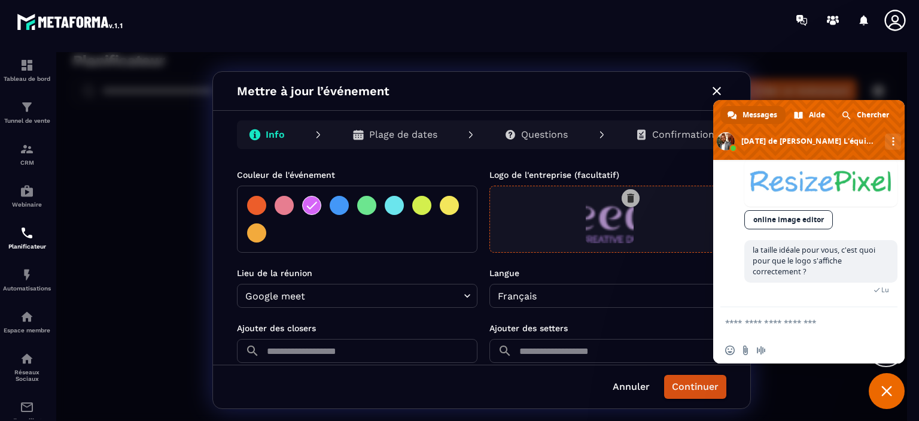
click at [630, 198] on icon "button" at bounding box center [630, 198] width 7 height 9
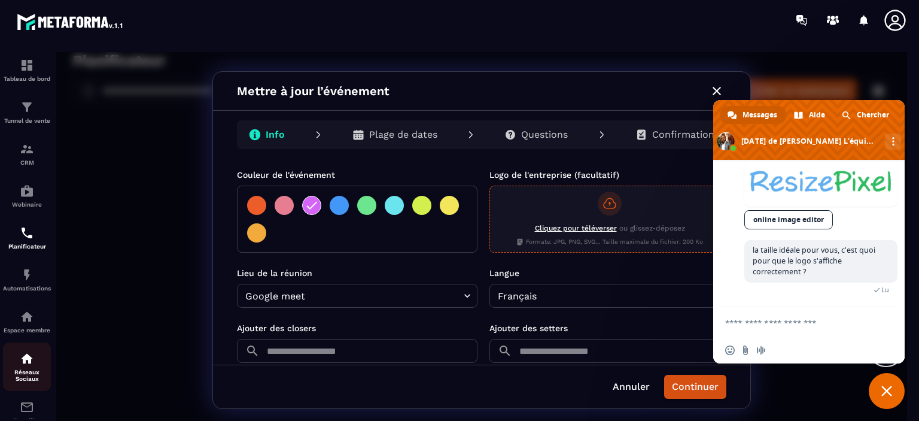
click at [23, 366] on img at bounding box center [27, 358] width 14 height 14
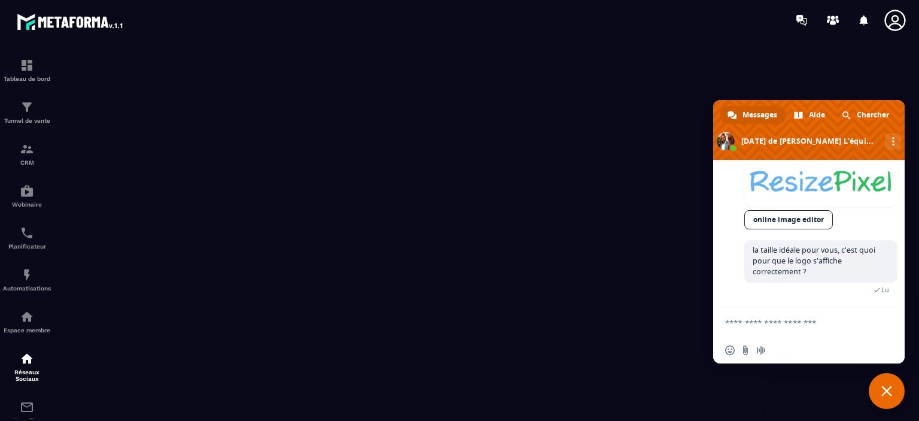
click at [883, 391] on span "Fermer le chat" at bounding box center [886, 390] width 11 height 11
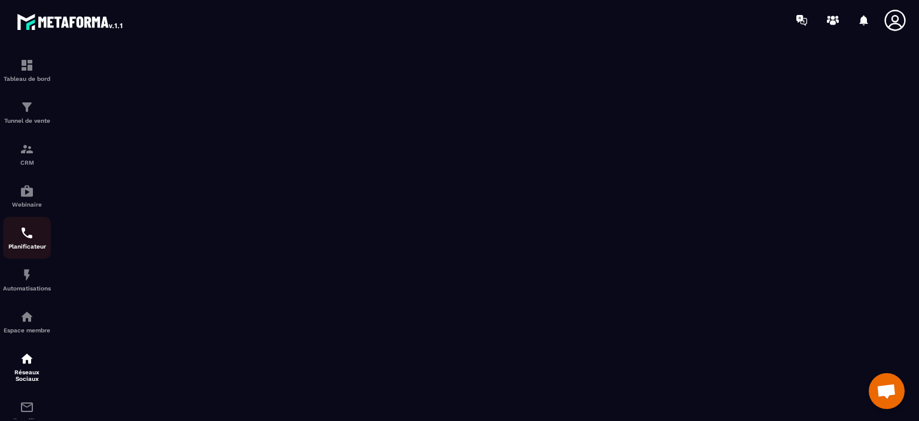
click at [29, 240] on img at bounding box center [27, 233] width 14 height 14
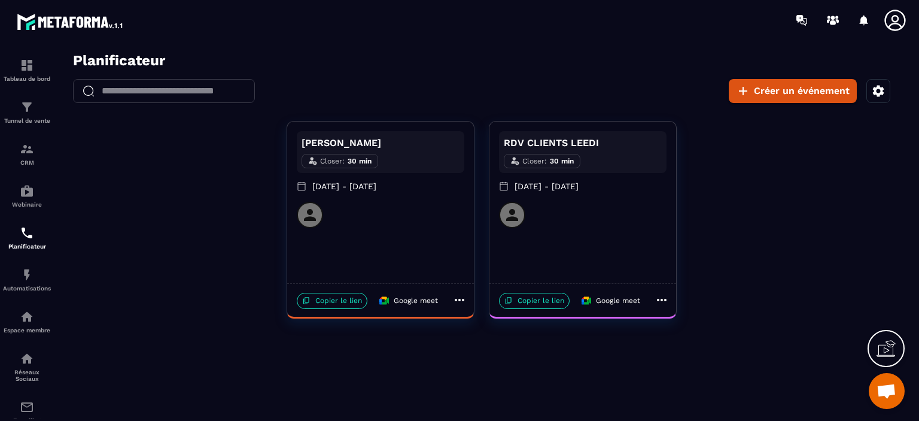
click at [660, 302] on icon at bounding box center [662, 300] width 14 height 14
click at [677, 319] on li "Modifier" at bounding box center [694, 322] width 71 height 17
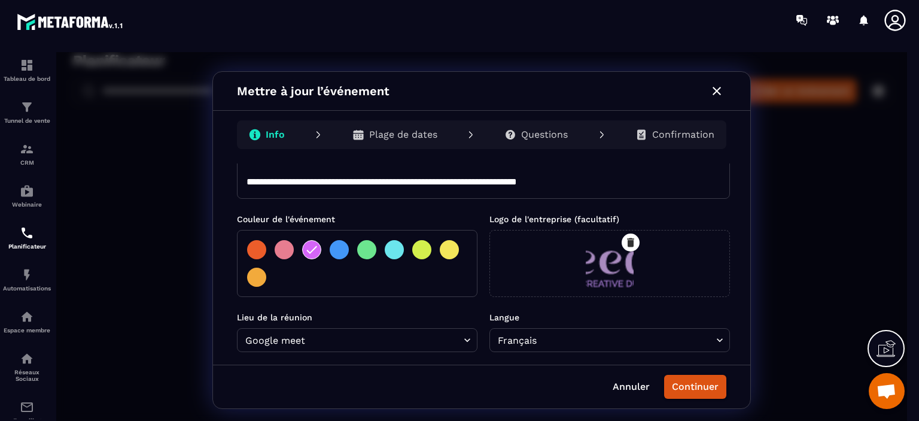
scroll to position [239, 0]
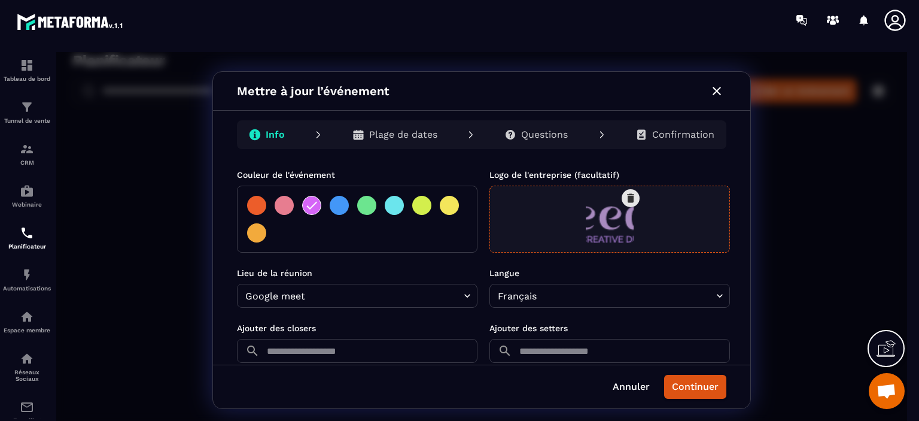
click at [632, 198] on icon "button" at bounding box center [631, 198] width 12 height 12
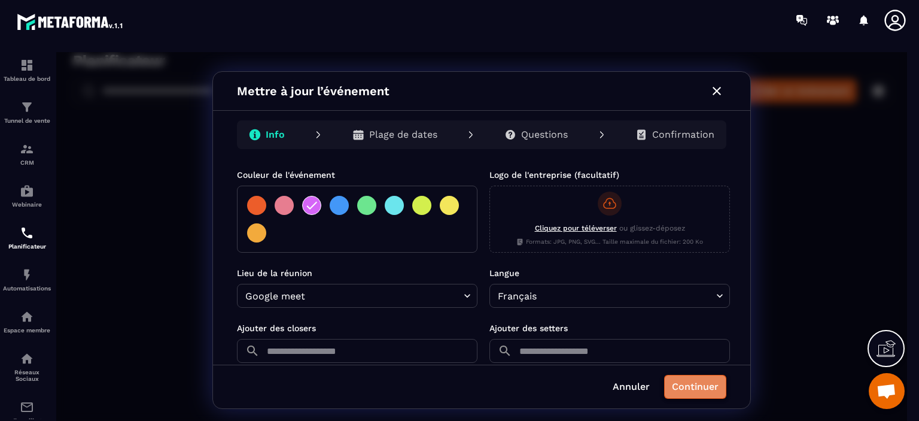
click at [699, 394] on button "Continuer" at bounding box center [695, 387] width 62 height 24
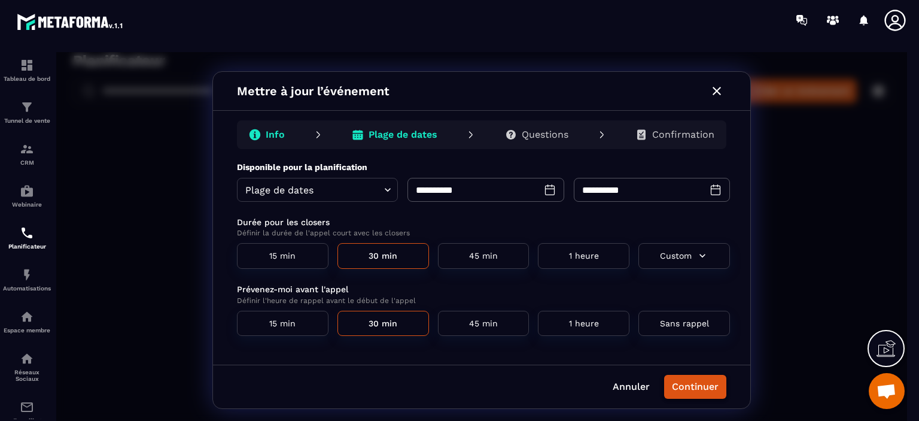
scroll to position [0, 0]
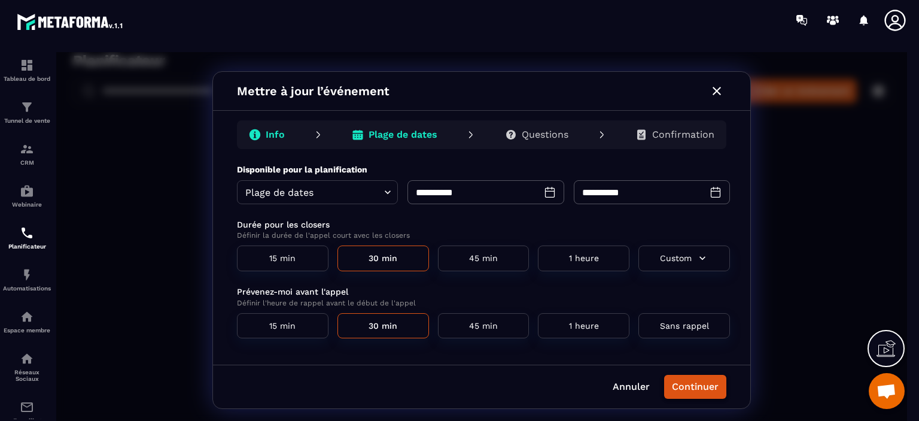
click at [723, 396] on button "Continuer" at bounding box center [695, 387] width 62 height 24
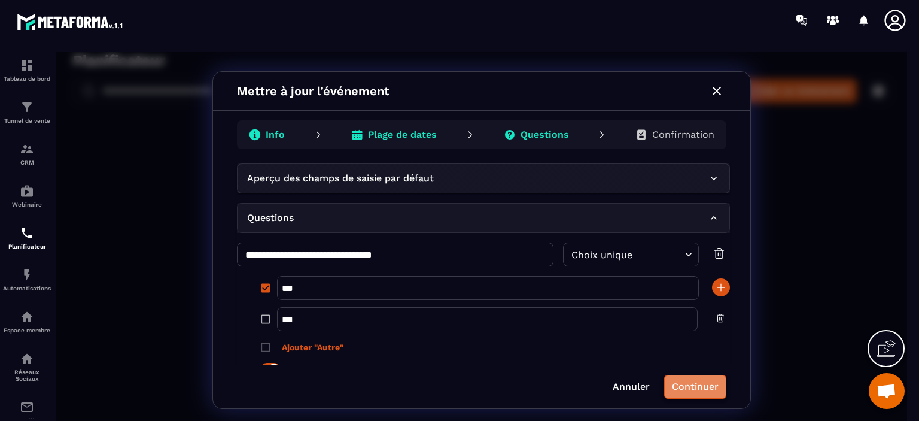
click at [723, 396] on button "Continuer" at bounding box center [695, 387] width 62 height 24
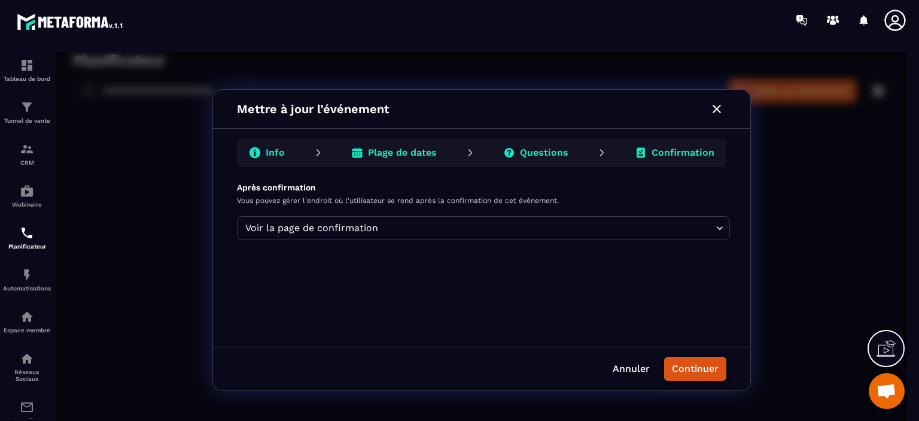
click at [704, 359] on button "Continuer" at bounding box center [695, 369] width 62 height 24
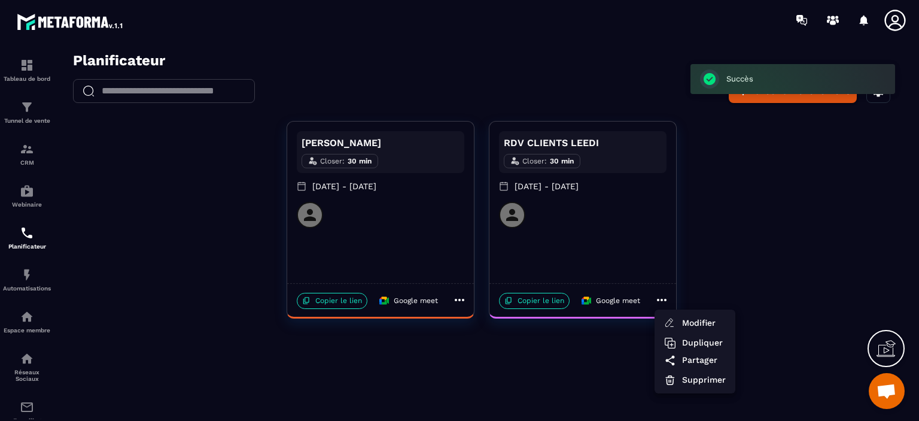
click at [543, 301] on div at bounding box center [481, 240] width 851 height 376
click at [541, 303] on p "Copier le lien" at bounding box center [534, 301] width 71 height 16
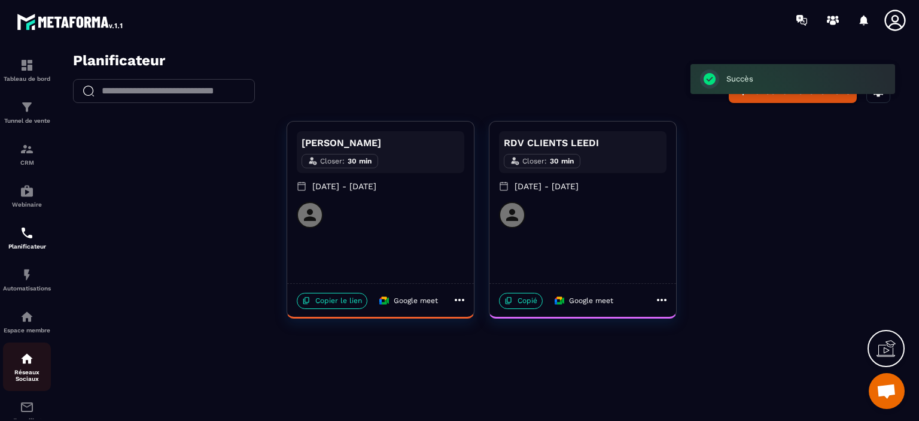
click at [29, 363] on img at bounding box center [27, 358] width 14 height 14
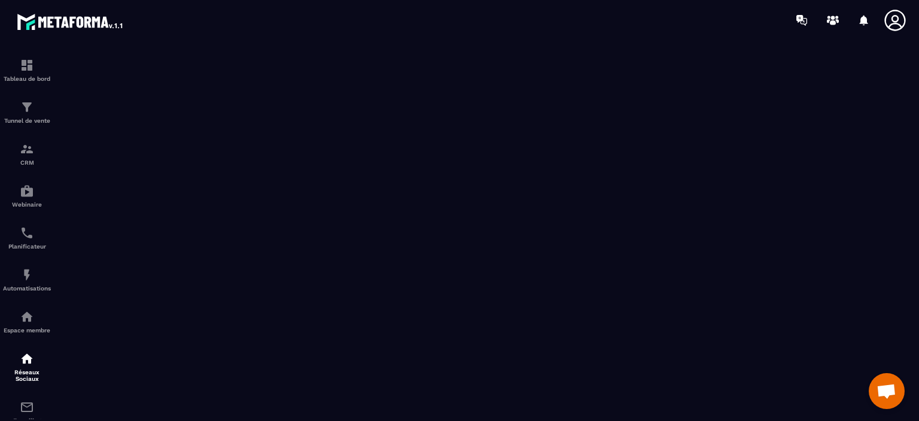
click at [877, 396] on span "Ouvrir le chat" at bounding box center [887, 392] width 20 height 17
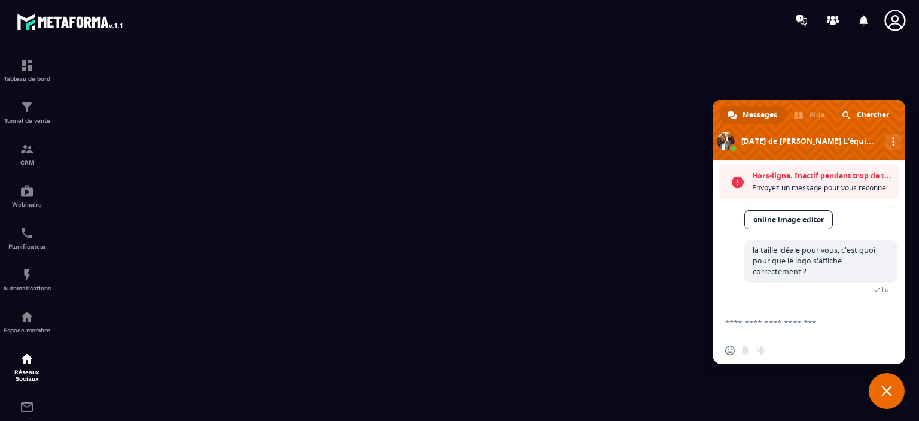
scroll to position [1702, 0]
click at [793, 325] on textarea "Entrez votre message..." at bounding box center [797, 322] width 144 height 30
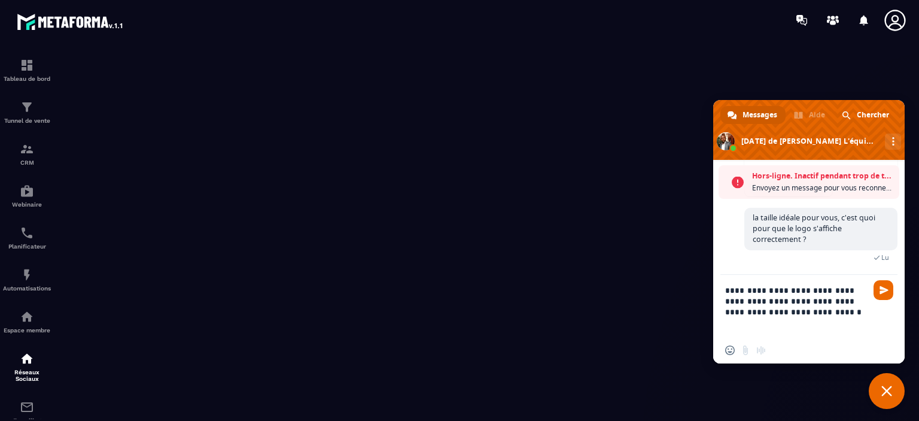
click at [754, 312] on textarea "**********" at bounding box center [797, 306] width 144 height 62
click at [821, 317] on textarea "**********" at bounding box center [797, 306] width 144 height 62
click at [821, 313] on textarea "**********" at bounding box center [797, 306] width 144 height 62
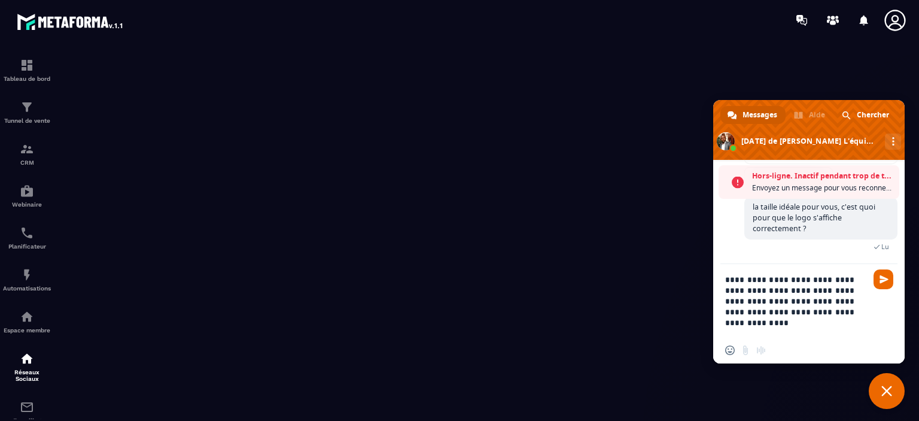
type textarea "**********"
click at [886, 267] on div "**********" at bounding box center [808, 300] width 191 height 73
click at [887, 272] on span "Envoyer" at bounding box center [884, 279] width 20 height 20
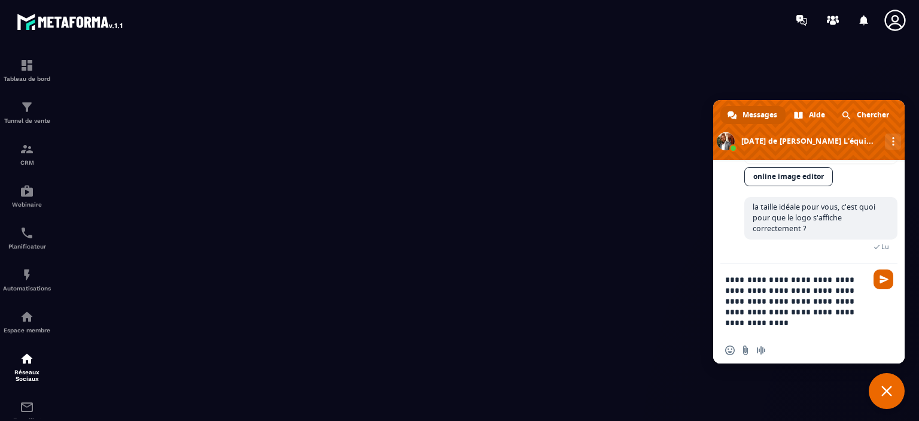
scroll to position [1706, 0]
click at [886, 279] on span "Envoyer" at bounding box center [884, 279] width 9 height 9
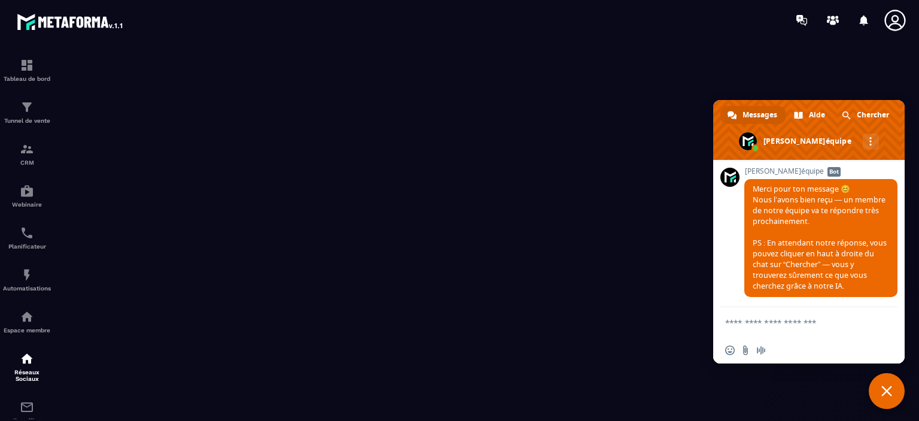
scroll to position [1854, 0]
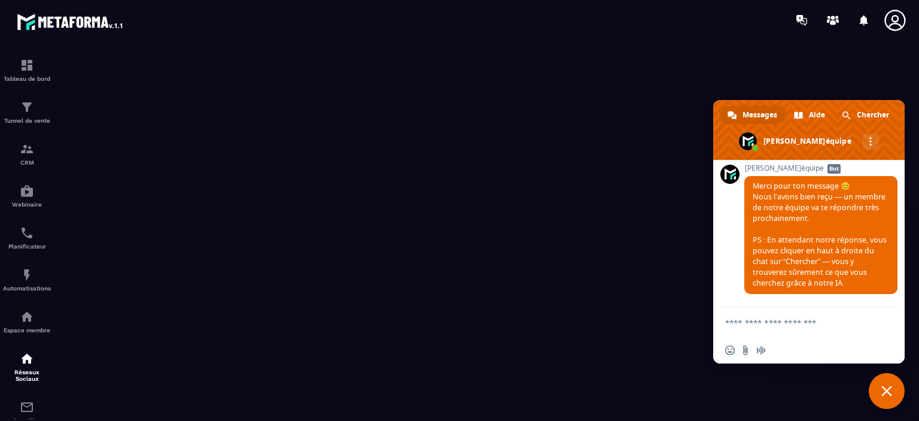
click at [787, 322] on textarea "Entrez votre message..." at bounding box center [797, 322] width 144 height 30
type textarea "**********"
click at [883, 327] on span "Envoyer" at bounding box center [884, 322] width 20 height 20
